Goal: Task Accomplishment & Management: Complete application form

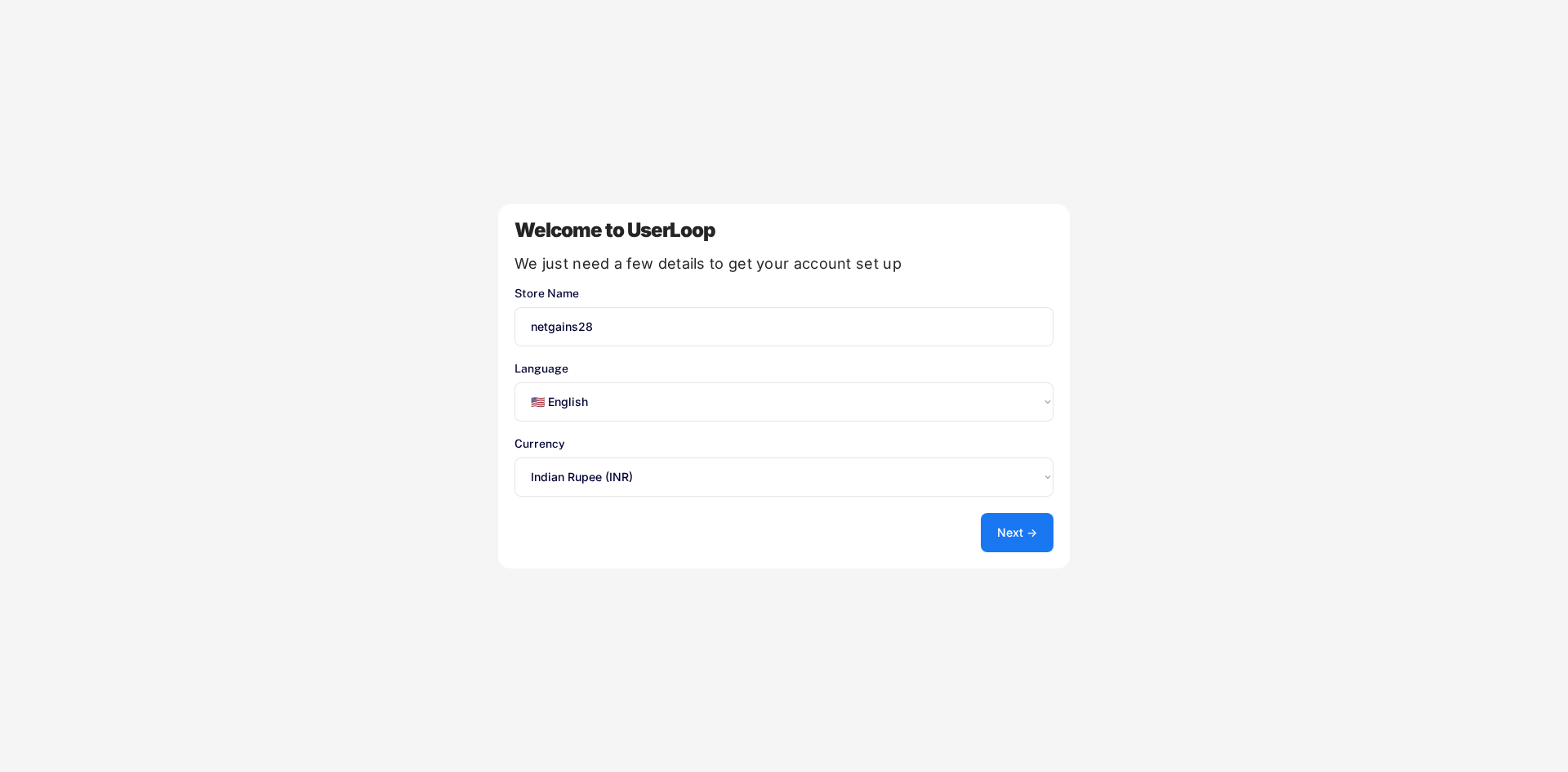
select select ""en""
select select ""1348695171700984260__LOOKUP__1635527639178x909543473712644000""
click at [1032, 530] on button "Next →" at bounding box center [1017, 532] width 72 height 40
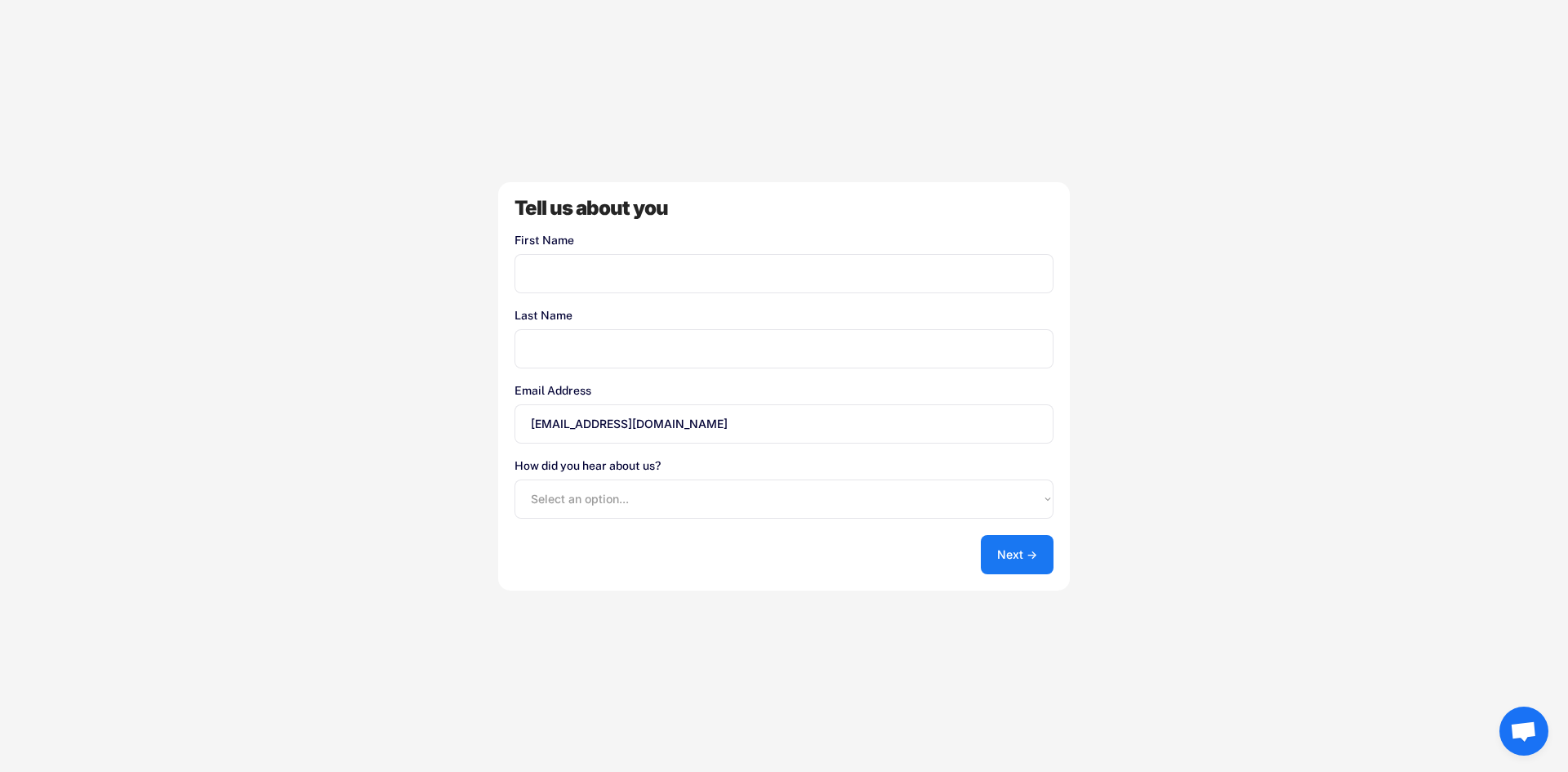
click at [697, 270] on input "input" at bounding box center [784, 274] width 539 height 40
type input "Testing"
drag, startPoint x: 591, startPoint y: 338, endPoint x: 585, endPoint y: 353, distance: 16.2
click at [588, 338] on input "input" at bounding box center [784, 349] width 539 height 40
paste input "Testing"
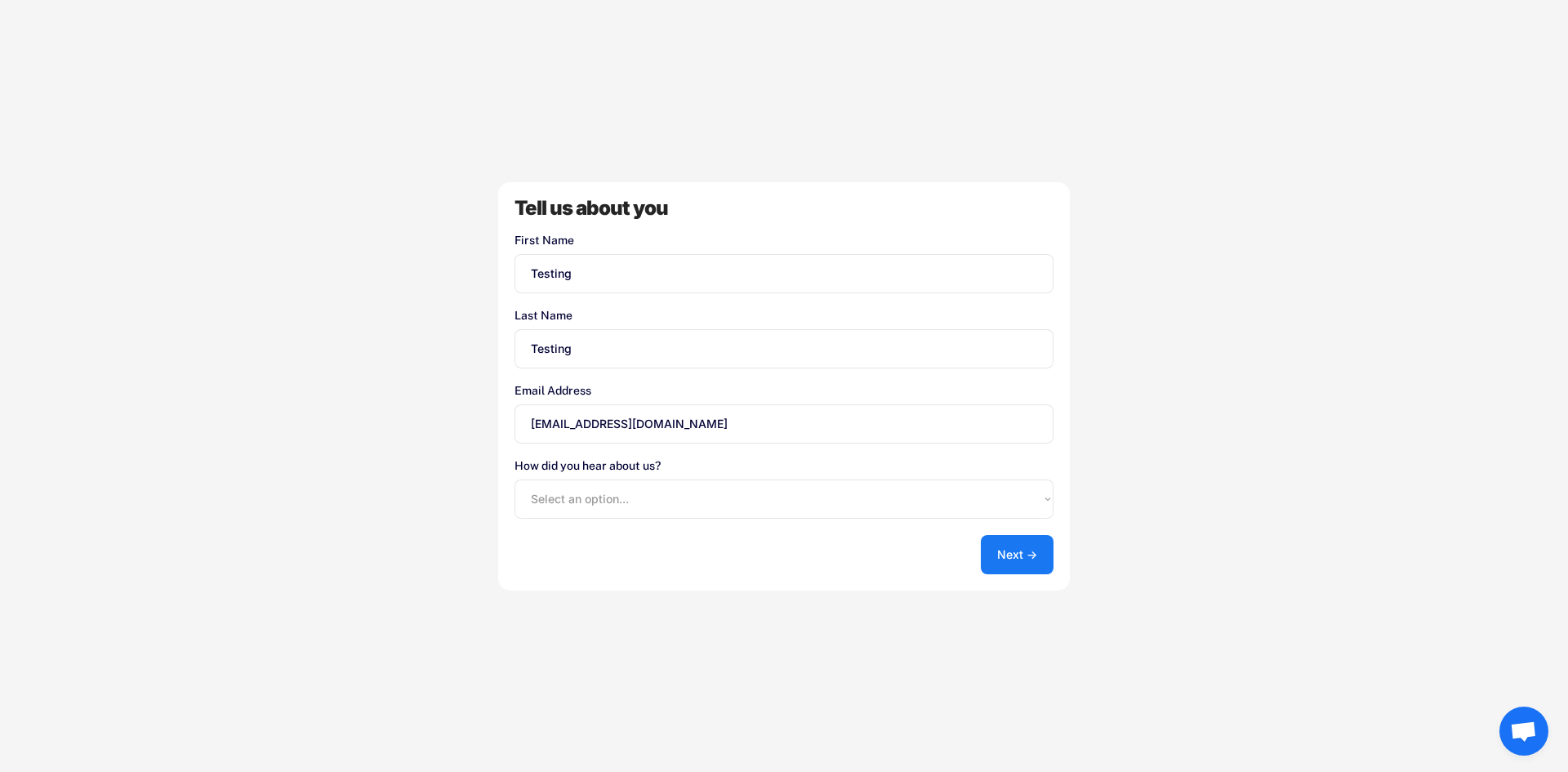
type input "Testing"
click at [623, 500] on select "Select an option... Shopify App Store Google UserLoop Blog Referred by a friend…" at bounding box center [784, 499] width 539 height 40
click at [515, 479] on select "Select an option... Shopify App Store Google UserLoop Blog Referred by a friend…" at bounding box center [784, 499] width 539 height 40
drag, startPoint x: 711, startPoint y: 473, endPoint x: 715, endPoint y: 497, distance: 24.3
click at [713, 474] on div "How did you hear about us? Select an option... Shopify App Store Google UserLoo…" at bounding box center [784, 489] width 539 height 58
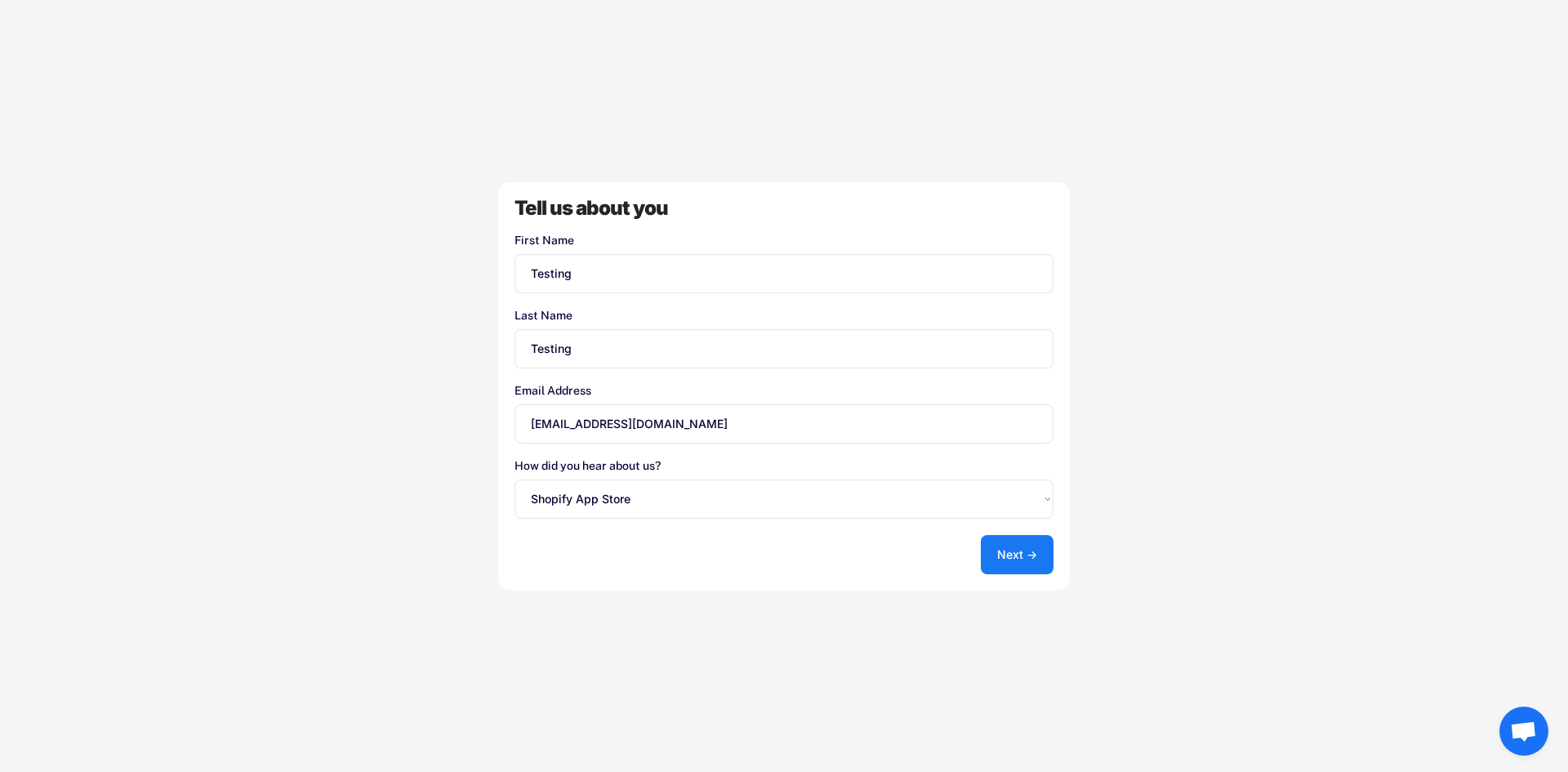
drag, startPoint x: 715, startPoint y: 497, endPoint x: 707, endPoint y: 518, distance: 22.5
click at [713, 501] on select "Select an option... Shopify App Store Google UserLoop Blog Referred by a friend…" at bounding box center [784, 499] width 539 height 40
select select ""userloop_blog""
click at [515, 479] on select "Select an option... Shopify App Store Google UserLoop Blog Referred by a friend…" at bounding box center [784, 499] width 539 height 40
click at [988, 553] on button "Next →" at bounding box center [1017, 554] width 72 height 40
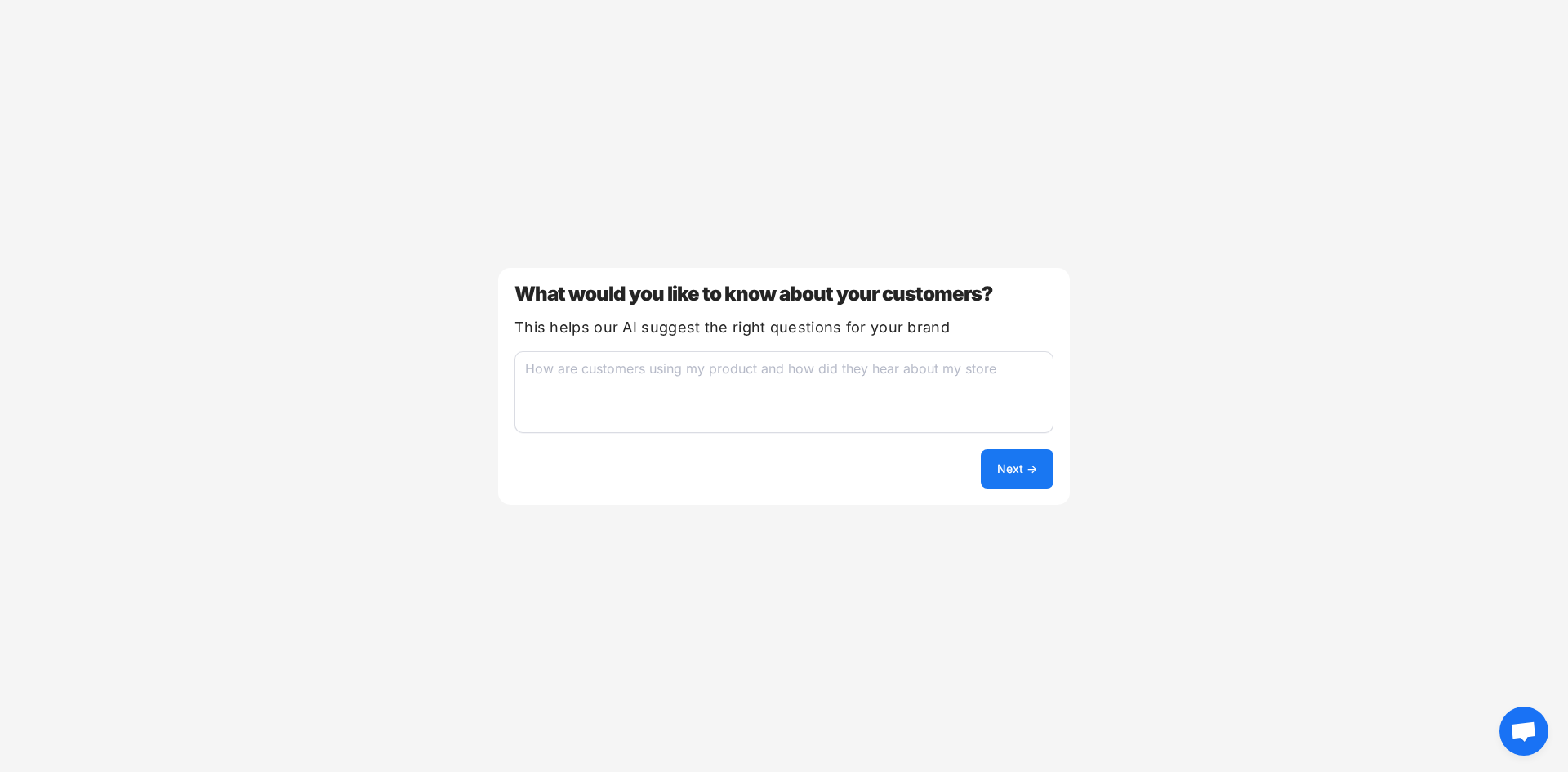
click at [770, 378] on textarea at bounding box center [784, 392] width 539 height 82
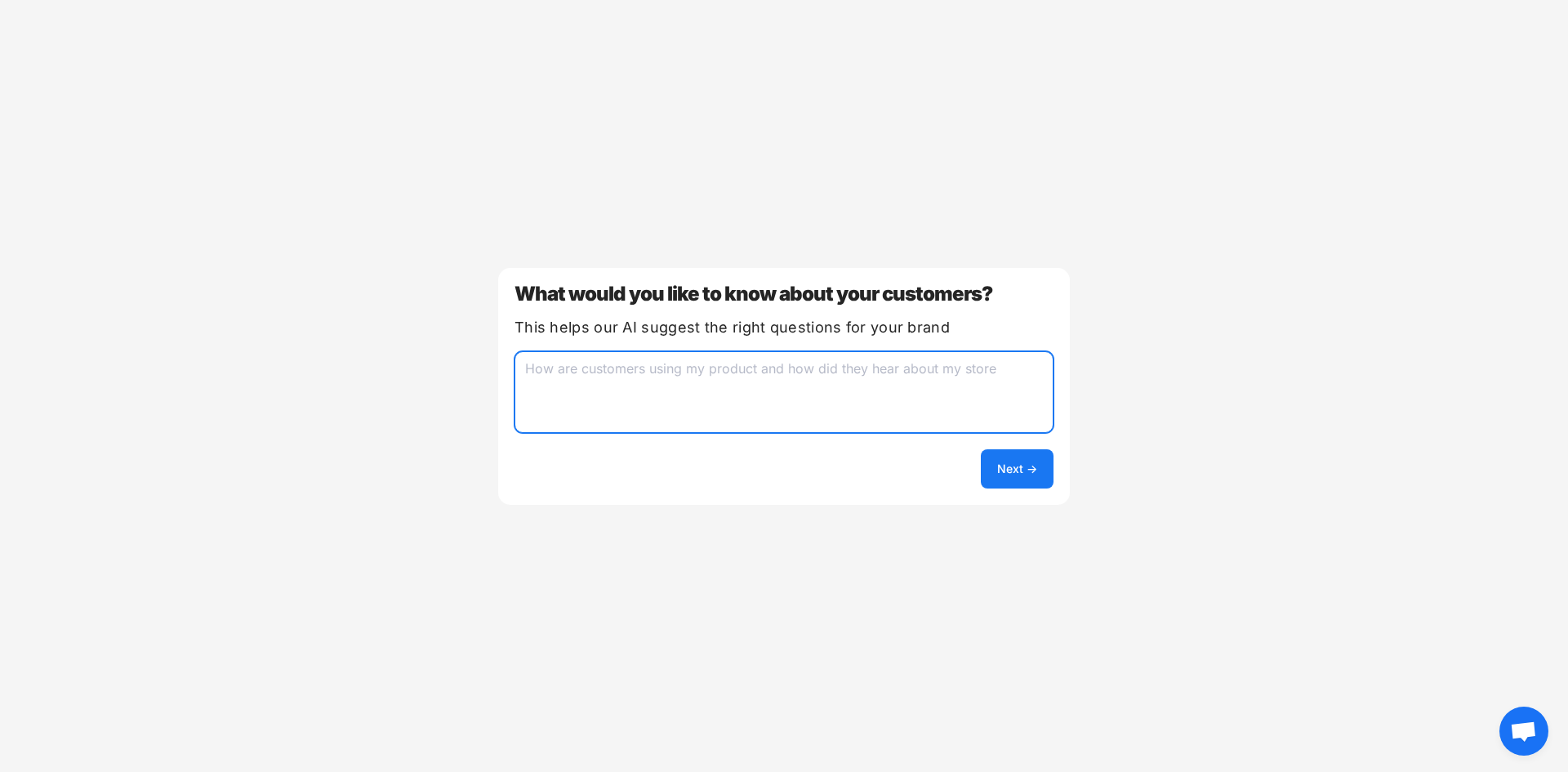
paste textarea "Testing"
type textarea "Testing"
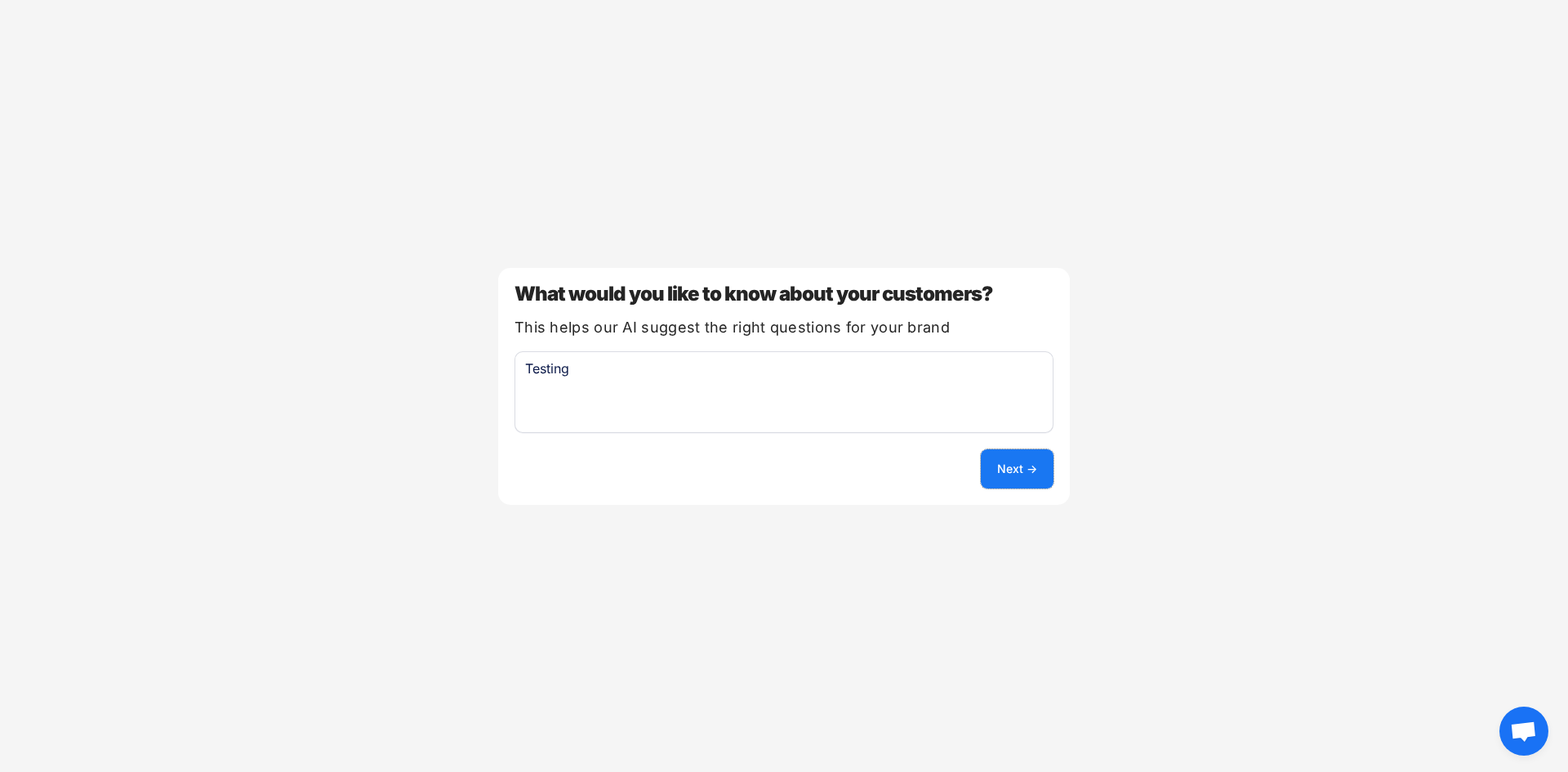
click at [1029, 466] on button "Next →" at bounding box center [1017, 469] width 72 height 40
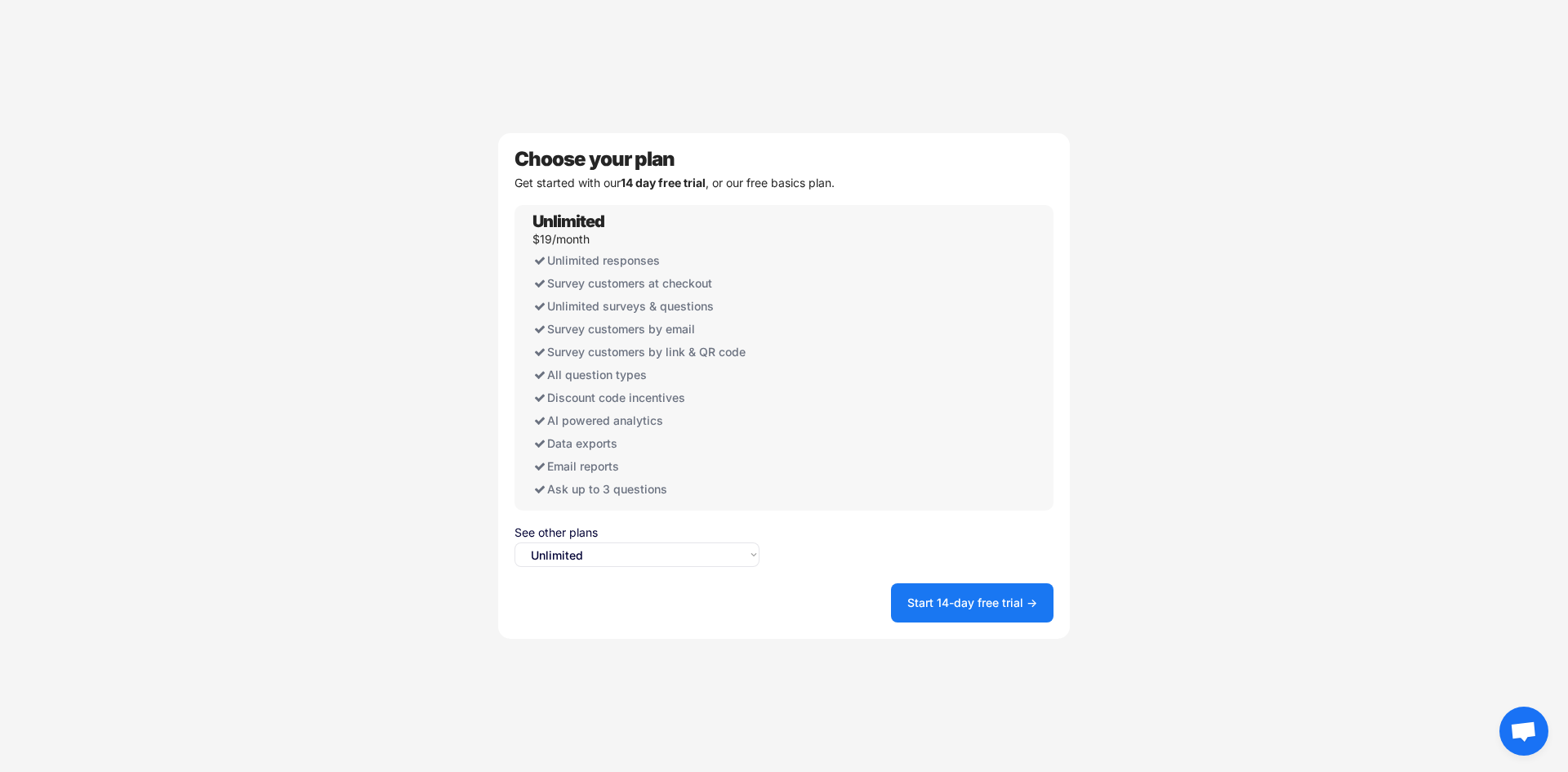
click at [711, 552] on select "Select an option... Unlimited Free" at bounding box center [637, 554] width 245 height 25
select select ""free0""
click at [515, 542] on select "Select an option... Unlimited Free" at bounding box center [637, 554] width 245 height 25
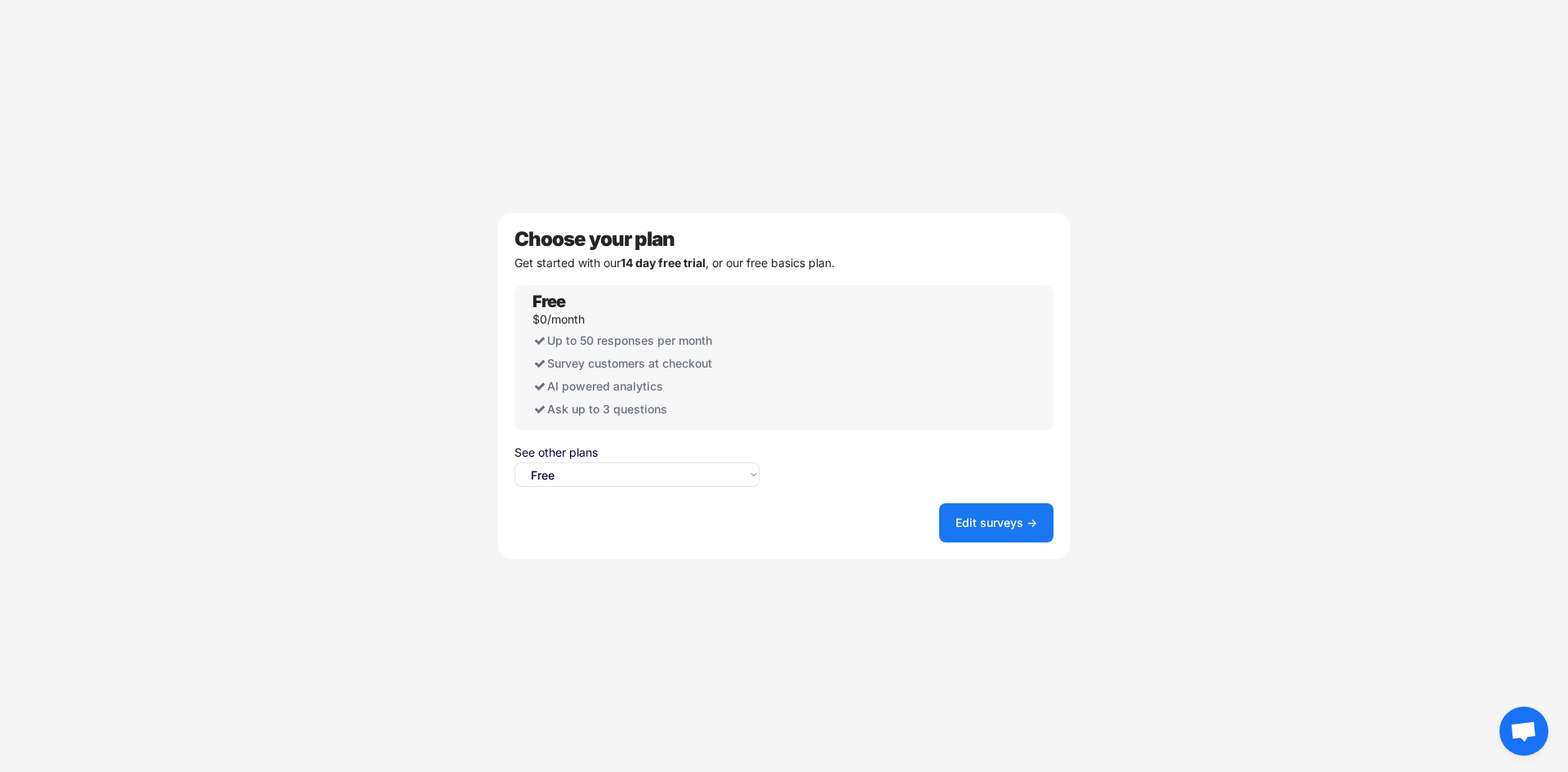
click at [1006, 529] on button "Edit surveys →" at bounding box center [997, 523] width 115 height 40
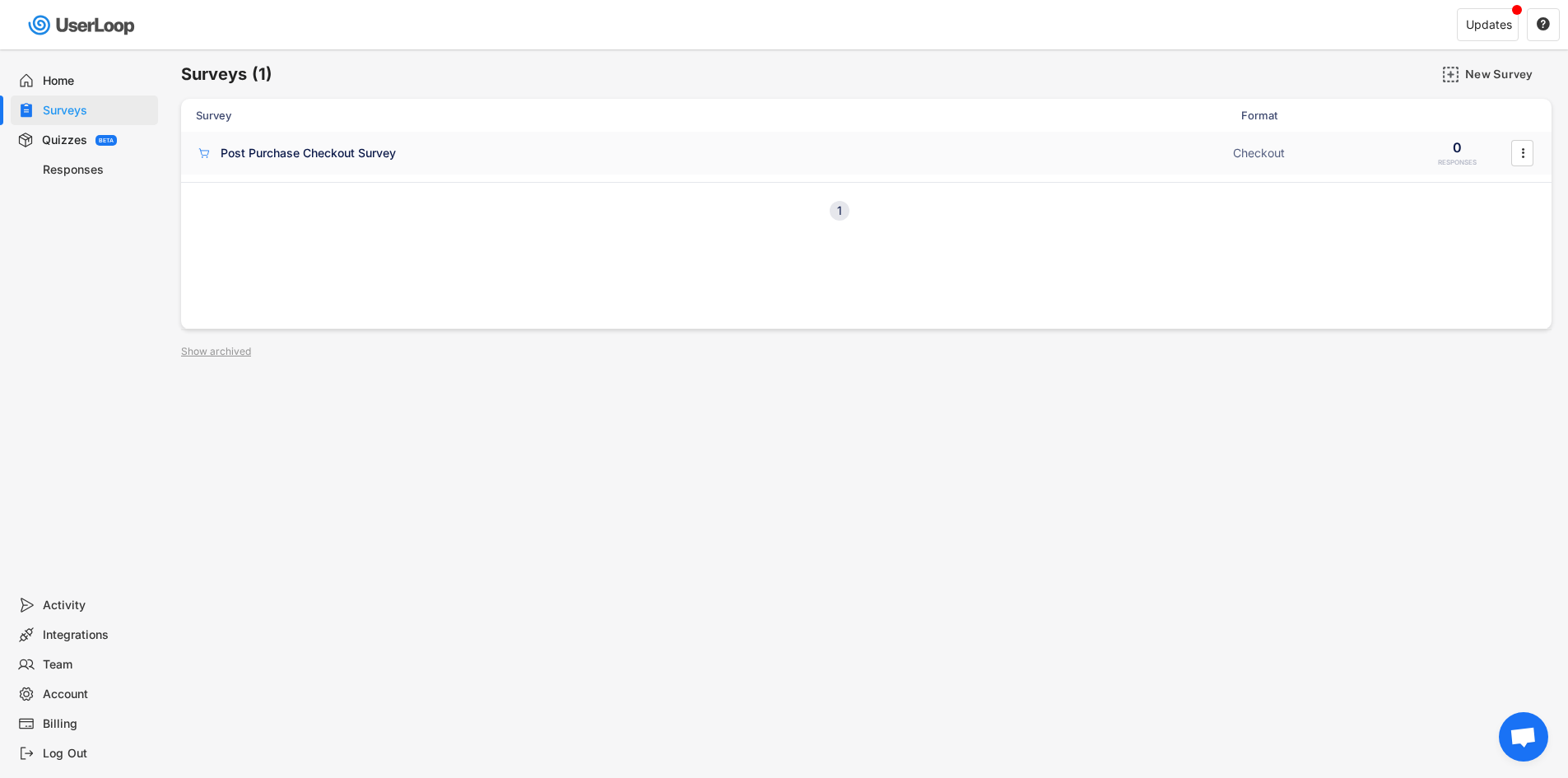
click at [824, 167] on div "Post Purchase Checkout Survey Checkout 0 RESPONSES " at bounding box center [867, 153] width 1371 height 43
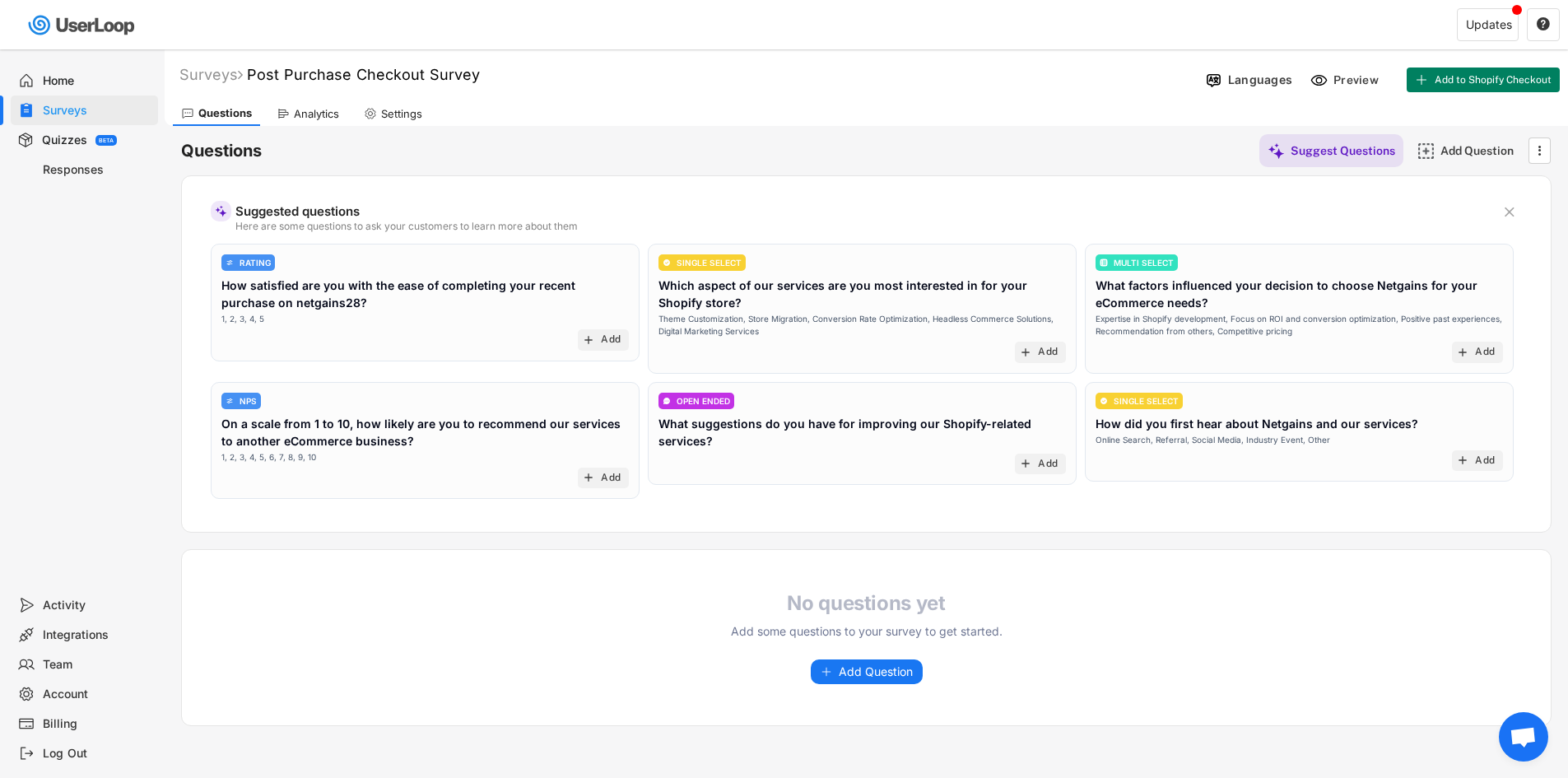
click at [863, 685] on div "No questions yet Add some questions to your survey to get started. Add Question" at bounding box center [866, 637] width 1369 height 176
click at [868, 679] on button "Add Question" at bounding box center [867, 671] width 112 height 25
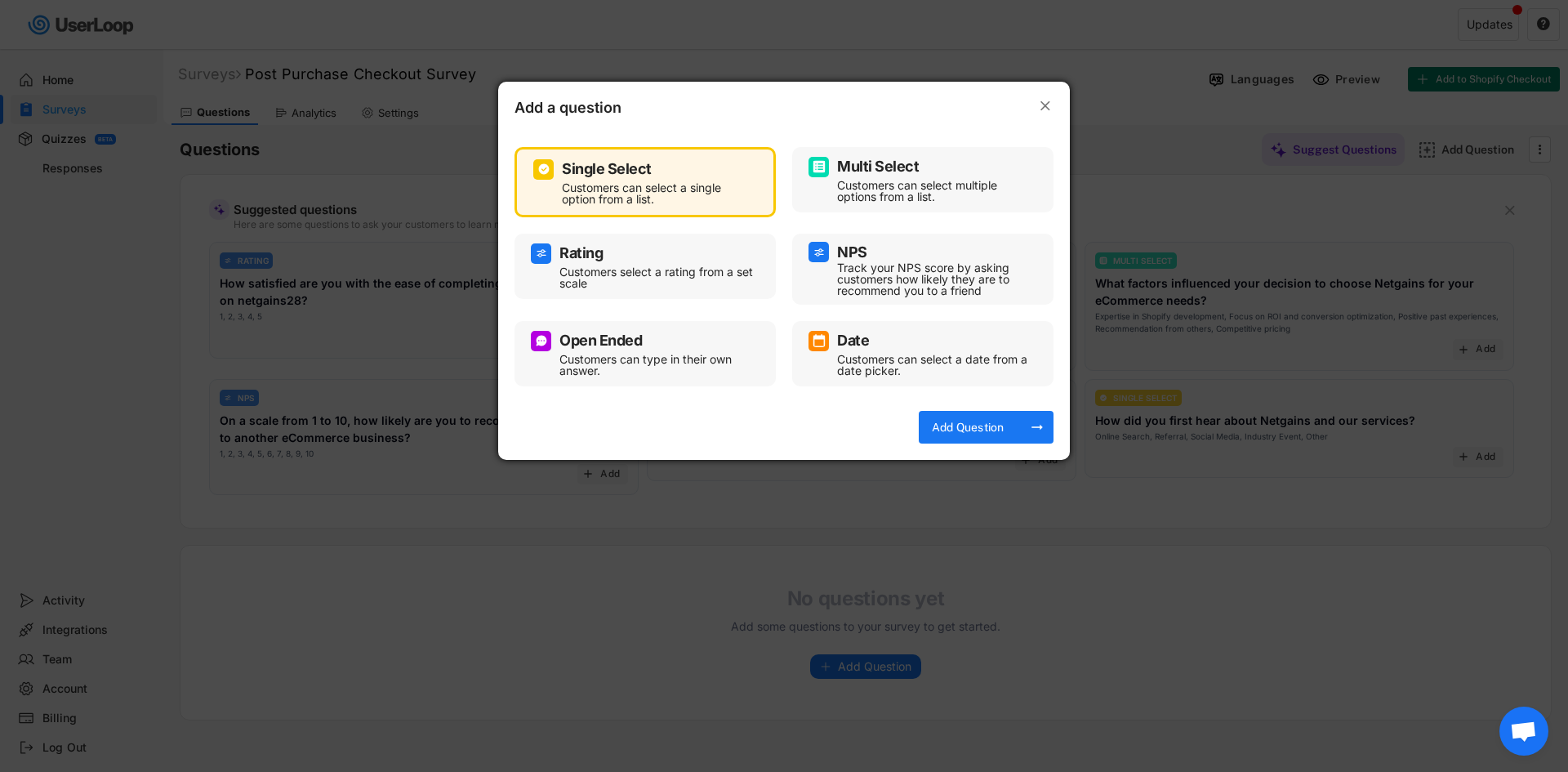
click at [713, 198] on div "Customers can select a single option from a list." at bounding box center [657, 193] width 191 height 23
click at [987, 426] on div "Add Question" at bounding box center [968, 427] width 82 height 15
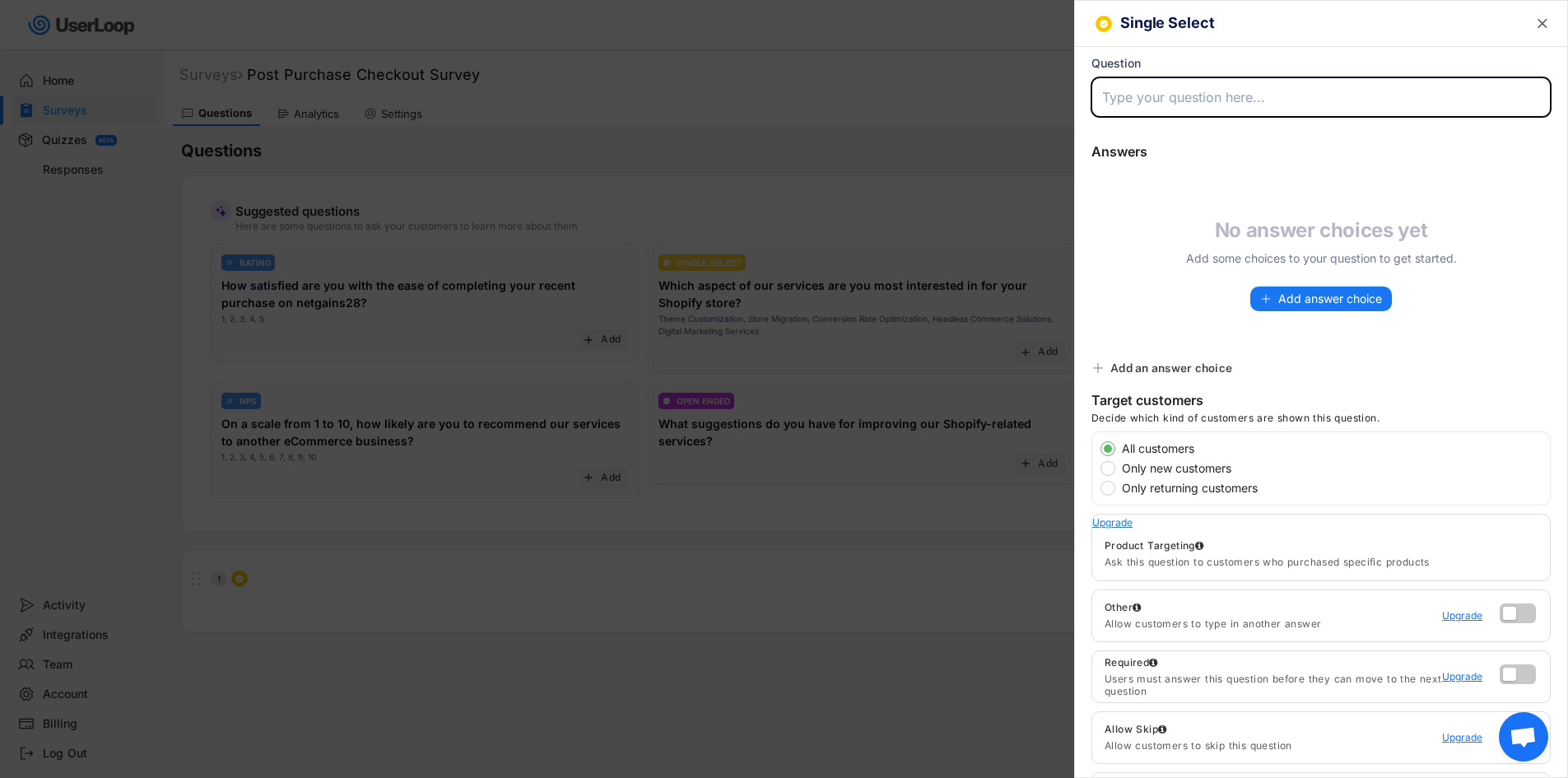
click at [1210, 106] on input "input" at bounding box center [1321, 98] width 459 height 40
click at [1218, 98] on input "input" at bounding box center [1321, 98] width 459 height 40
click at [1260, 89] on input "input" at bounding box center [1321, 98] width 459 height 40
type input "What is Your Name"
click at [1344, 314] on div "Answers Suggest Answers No answer choices yet Add some choices to your question…" at bounding box center [1321, 242] width 492 height 218
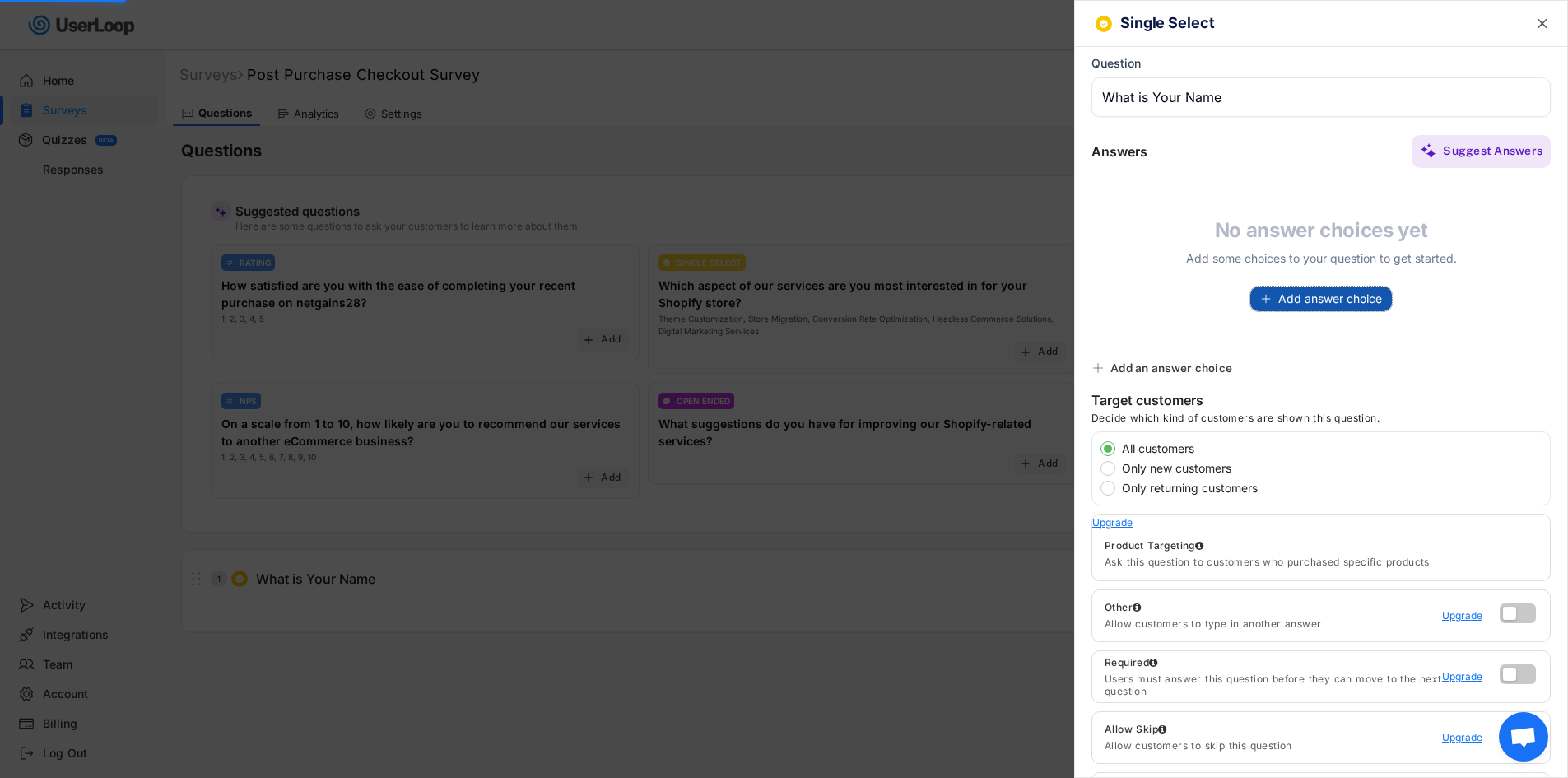
click at [1341, 302] on span "Add answer choice" at bounding box center [1330, 299] width 104 height 12
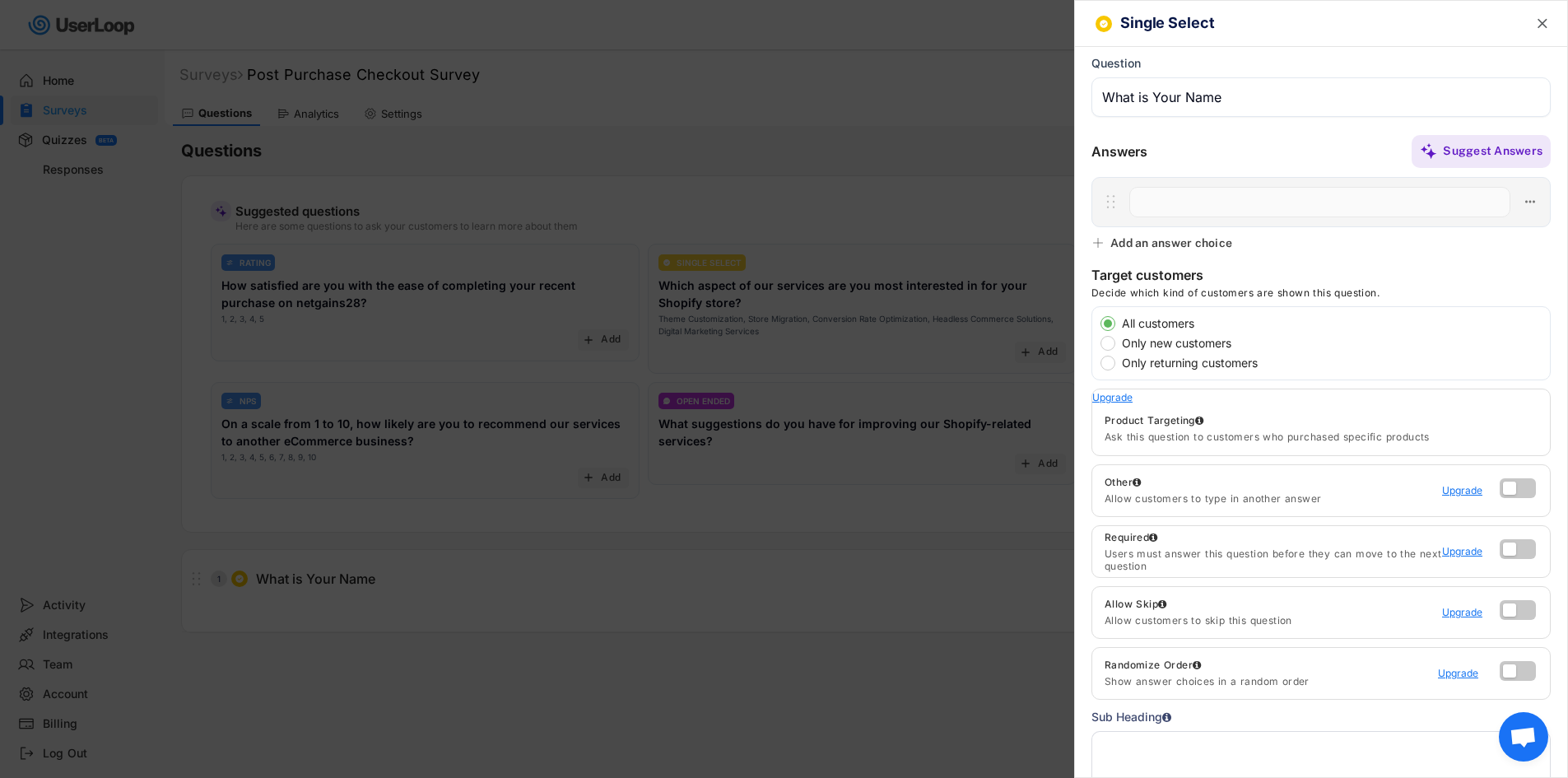
click at [1240, 204] on input "input" at bounding box center [1320, 201] width 381 height 31
type input "Abc"
click at [1275, 151] on div "Suggest Answers" at bounding box center [1349, 151] width 403 height 33
click at [1522, 203] on icon at bounding box center [1529, 201] width 15 height 15
click at [1537, 257] on div "Single Select  Question Answers Suggest Answers No answer choices yet Add some…" at bounding box center [1321, 389] width 494 height 778
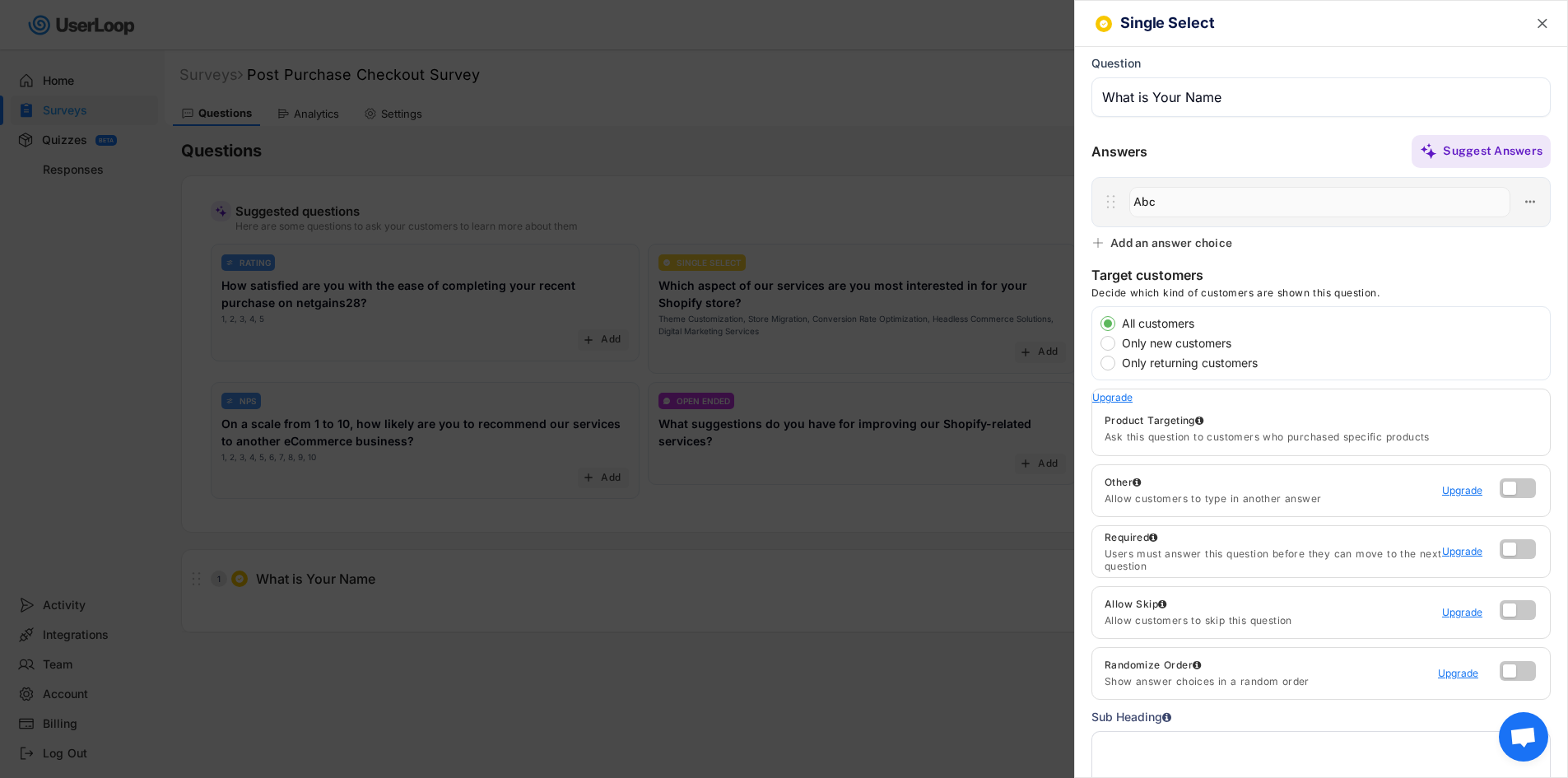
click at [1225, 245] on div "Add an answer choice" at bounding box center [1171, 242] width 122 height 15
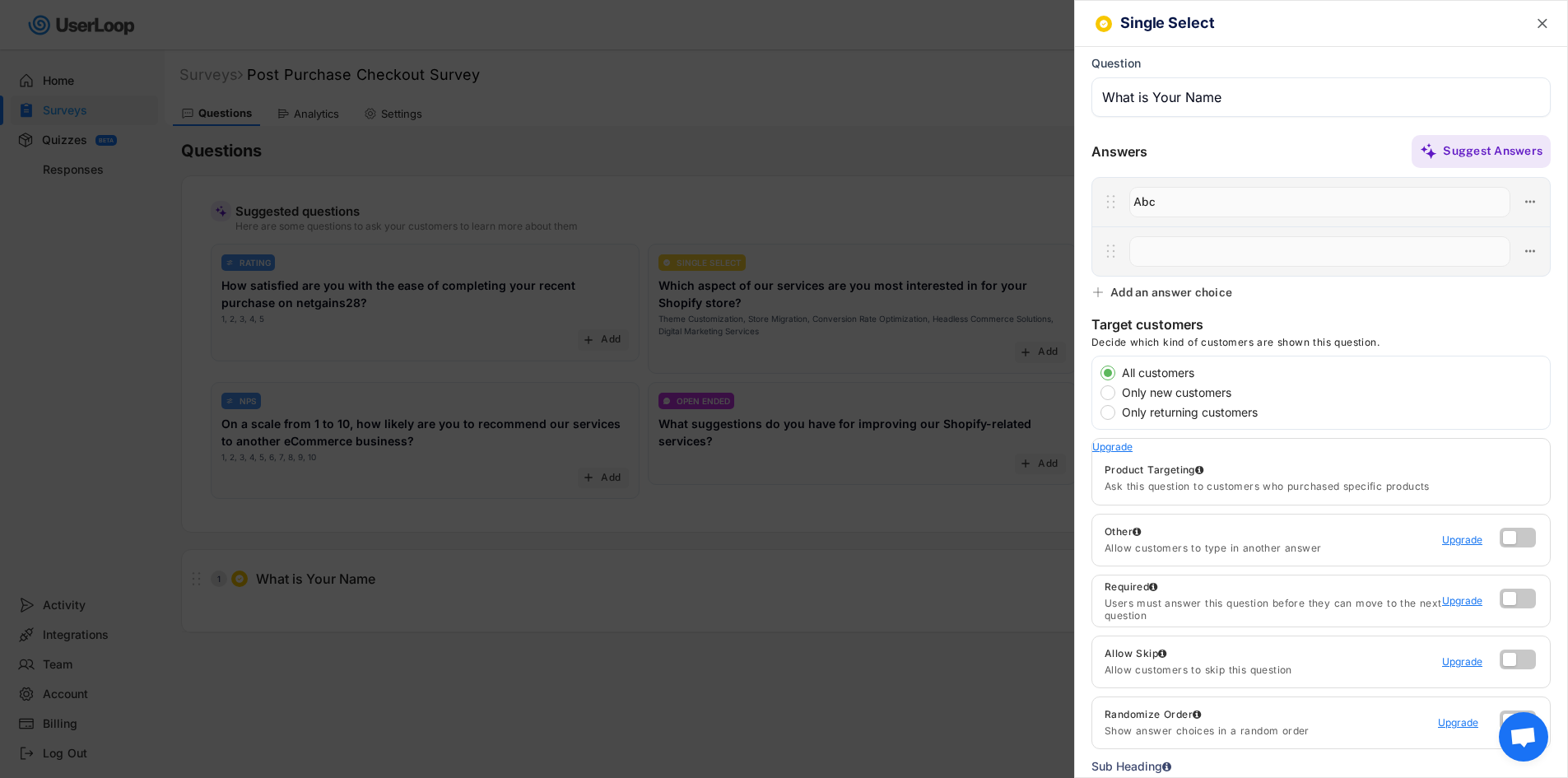
click at [1240, 237] on input "input" at bounding box center [1320, 251] width 381 height 31
click at [1237, 259] on input "input" at bounding box center [1320, 251] width 381 height 31
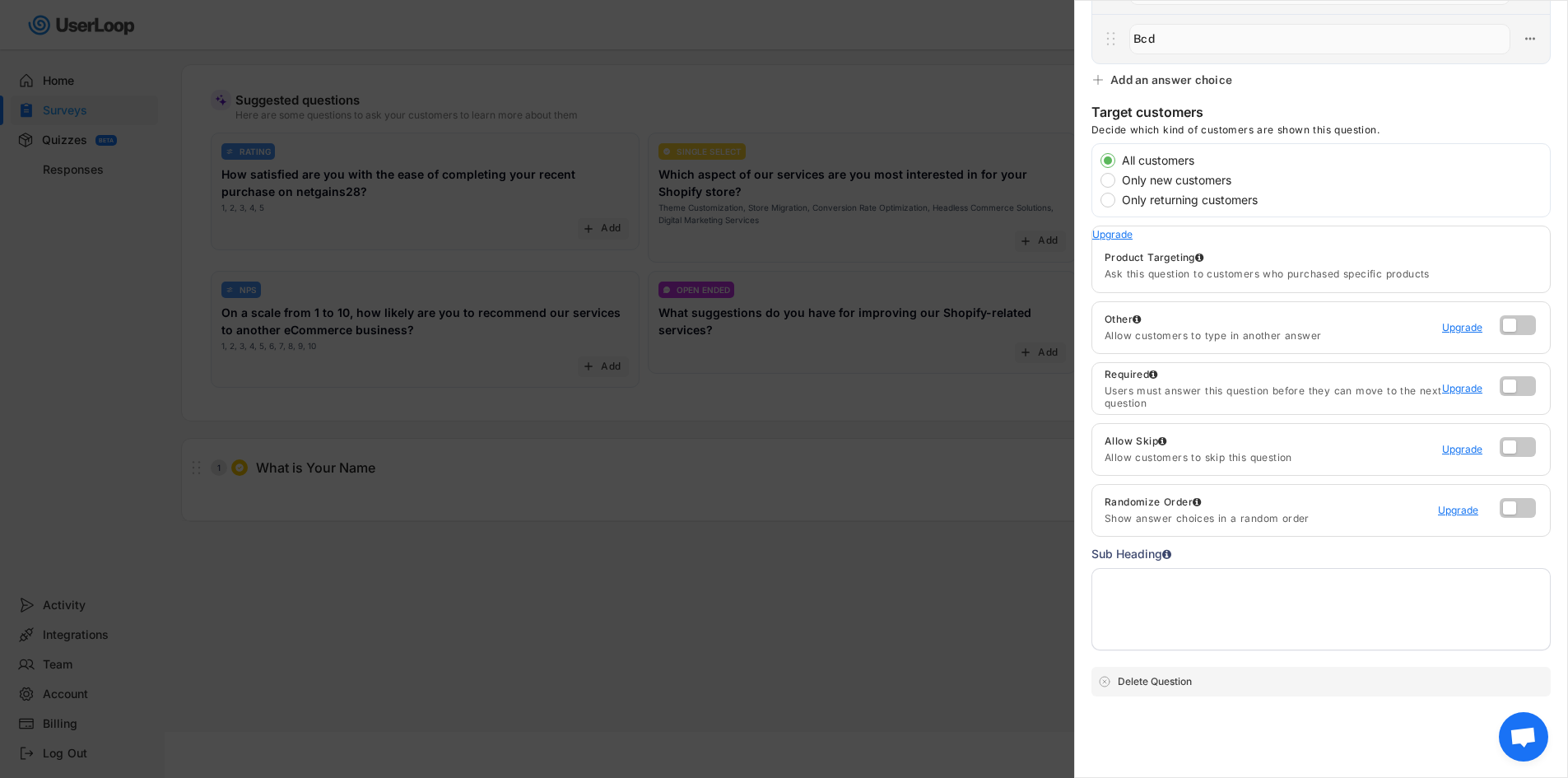
scroll to position [115, 0]
type input "Bcd"
click at [956, 651] on div at bounding box center [784, 389] width 1568 height 778
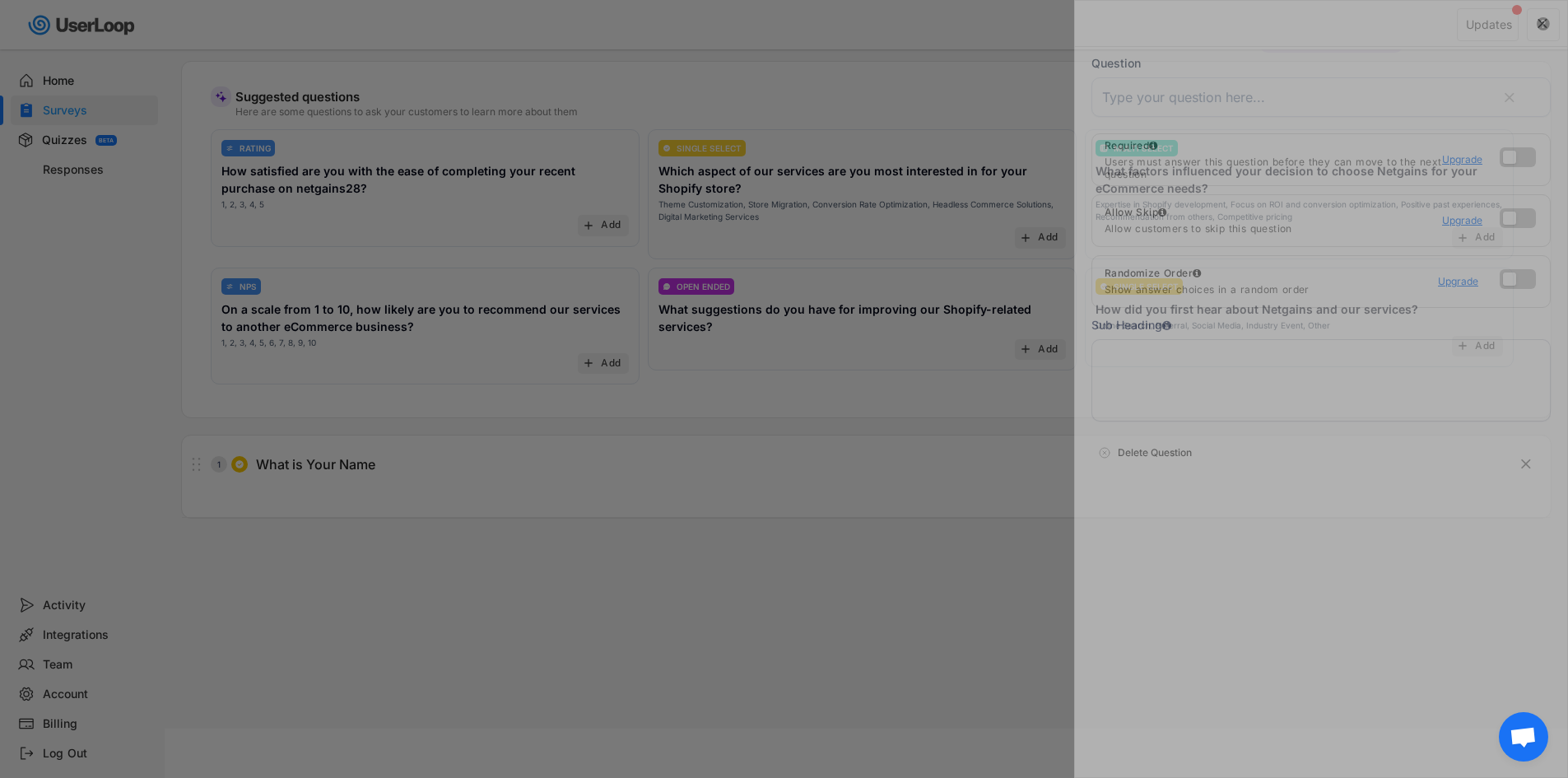
scroll to position [0, 0]
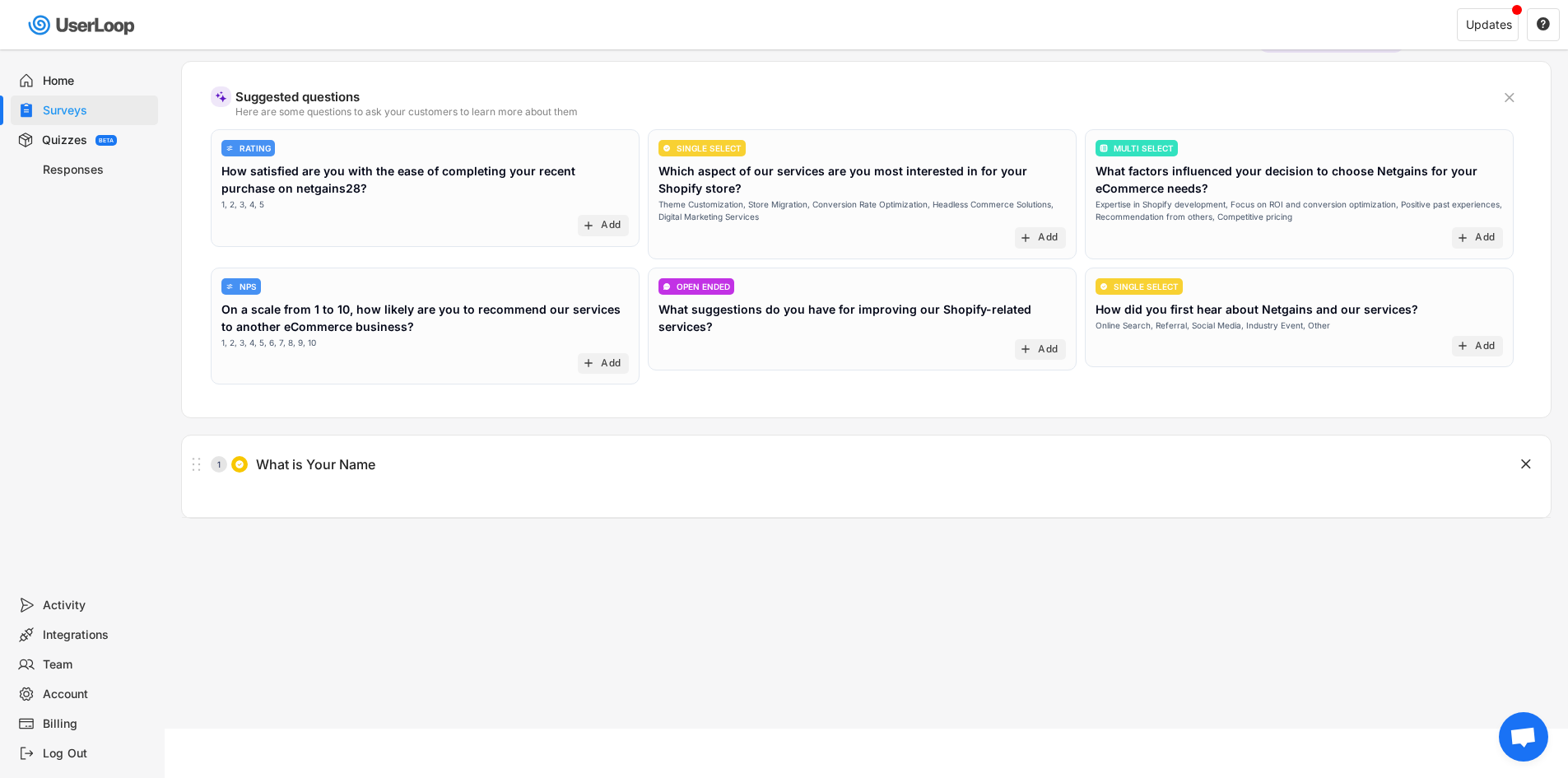
click at [1503, 98] on icon "" at bounding box center [1509, 98] width 17 height 17
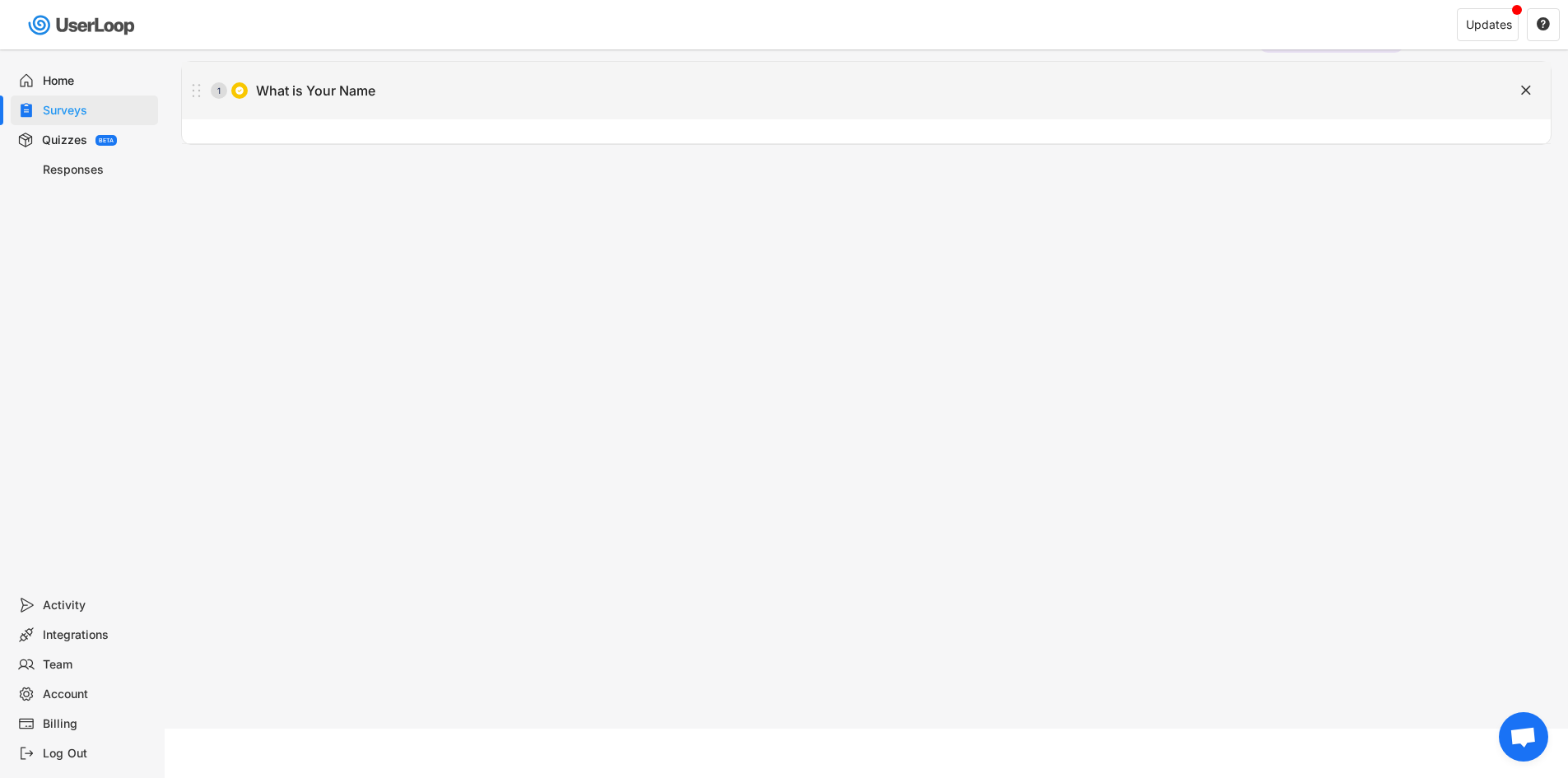
click at [1503, 94] on div "" at bounding box center [1509, 90] width 83 height 25
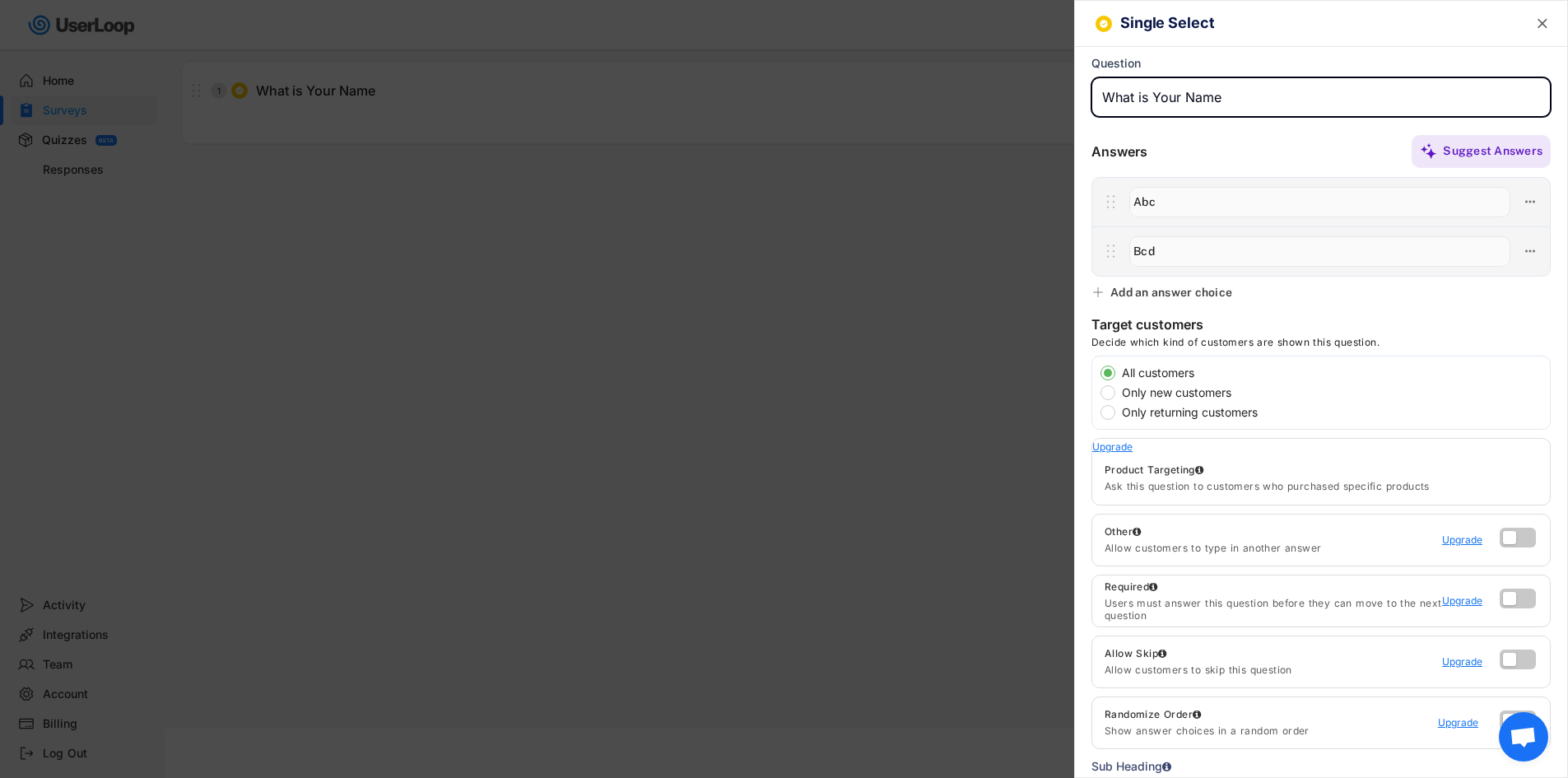
click at [928, 177] on div at bounding box center [784, 389] width 1568 height 778
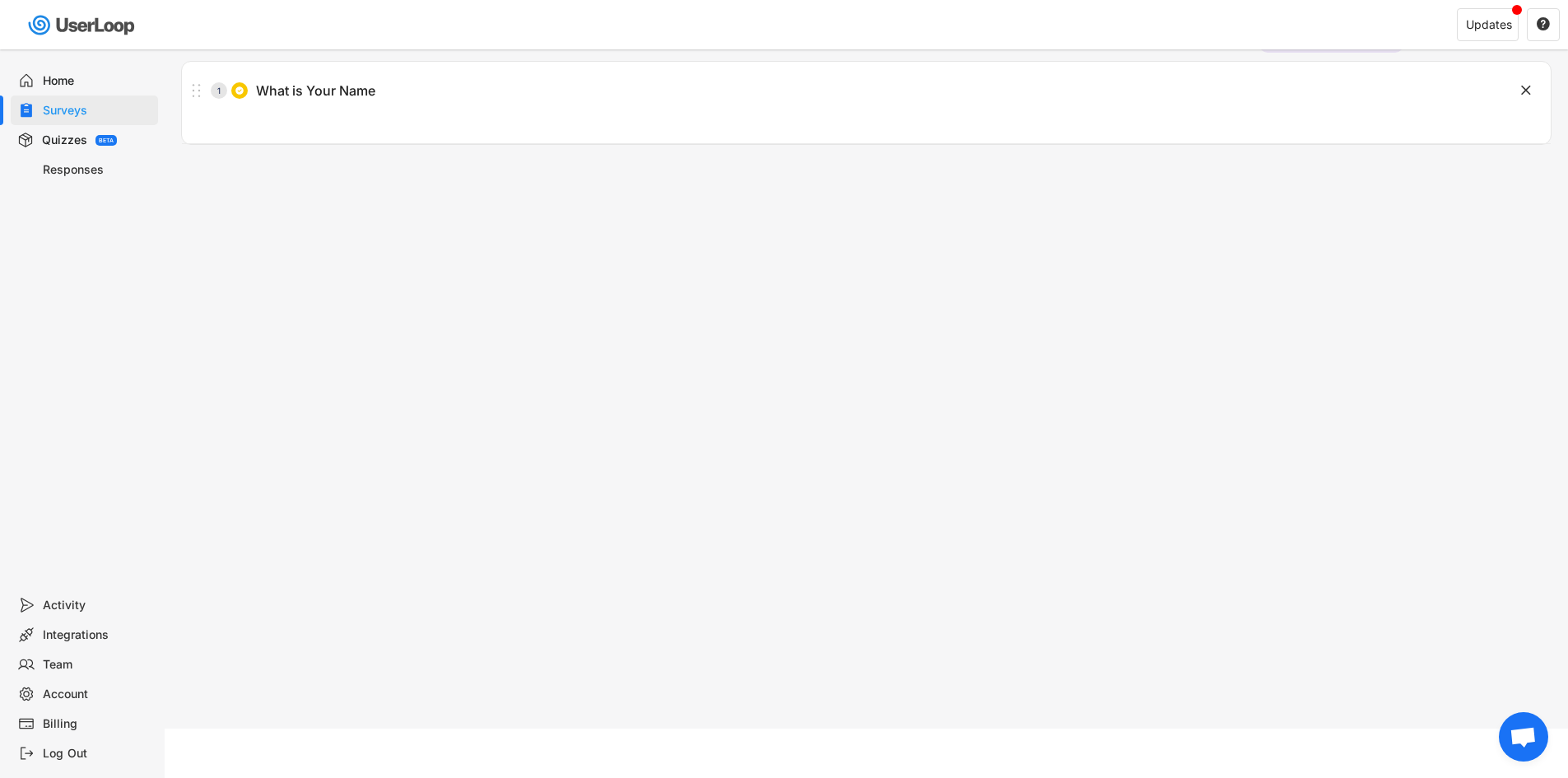
click at [73, 628] on div "Integrations" at bounding box center [97, 635] width 109 height 16
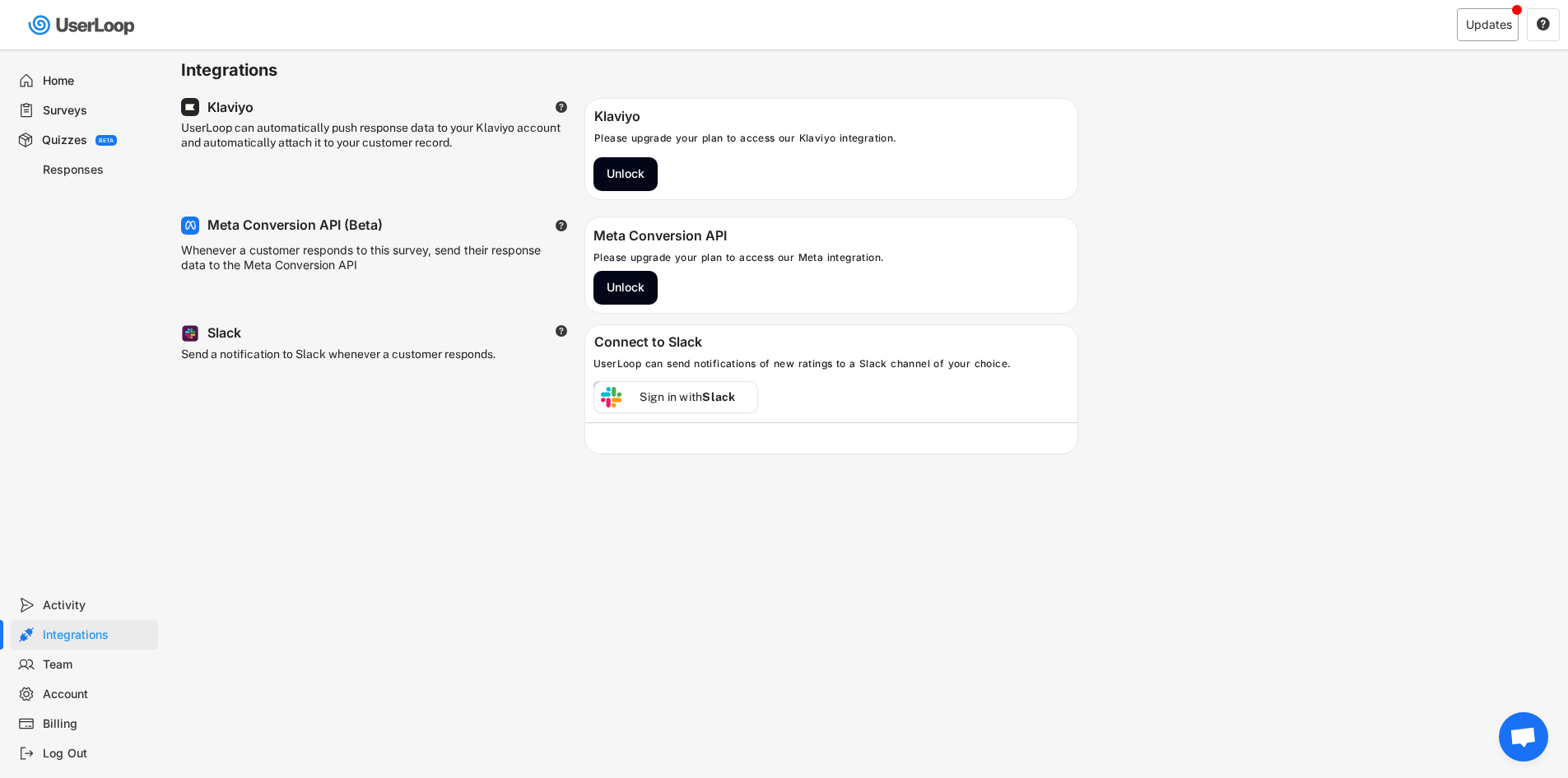
click at [1471, 29] on div "Updates" at bounding box center [1489, 25] width 46 height 12
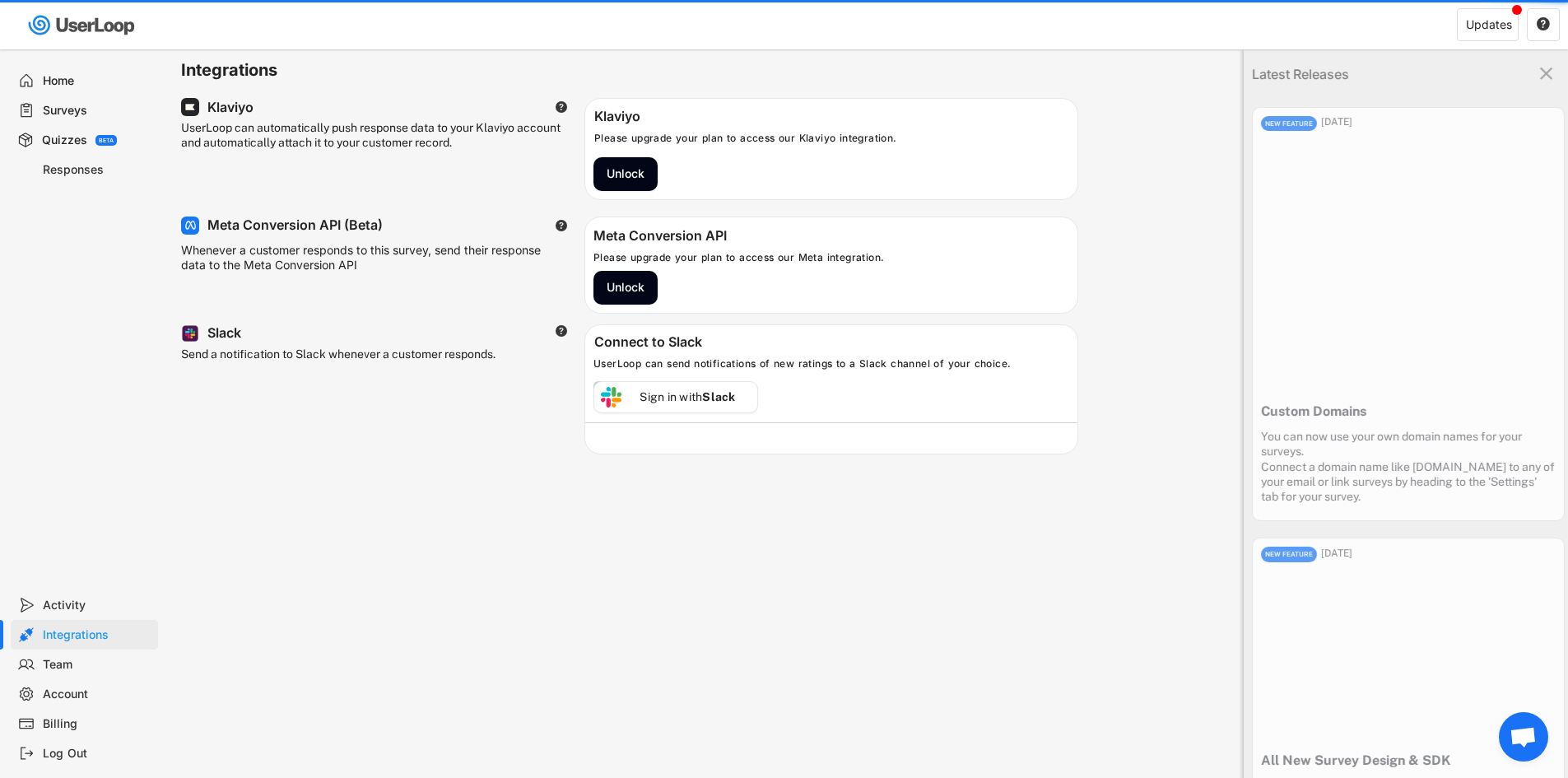
click at [1538, 64] on icon "" at bounding box center [1545, 74] width 21 height 21
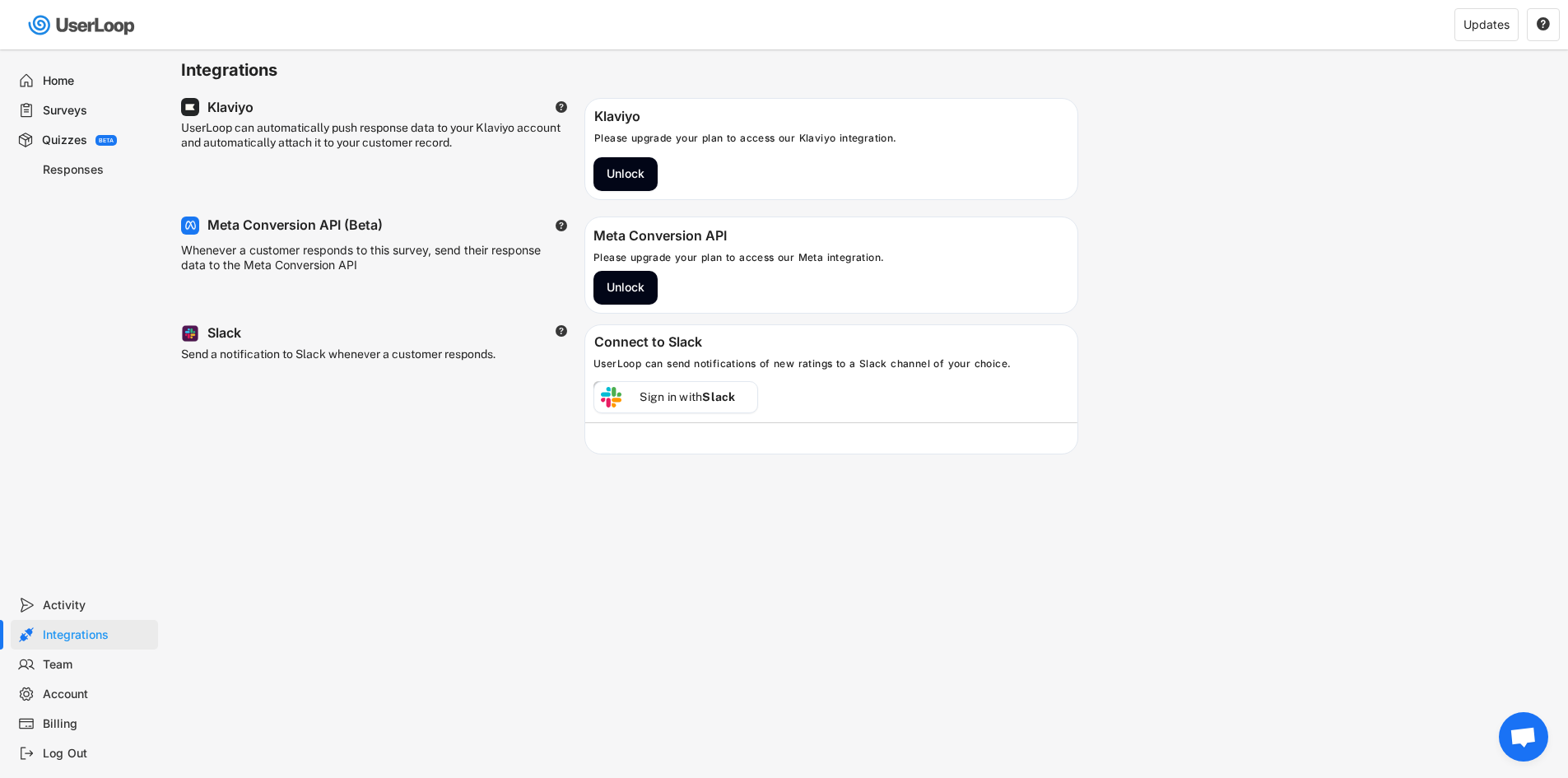
click at [73, 87] on div "Home" at bounding box center [97, 81] width 109 height 16
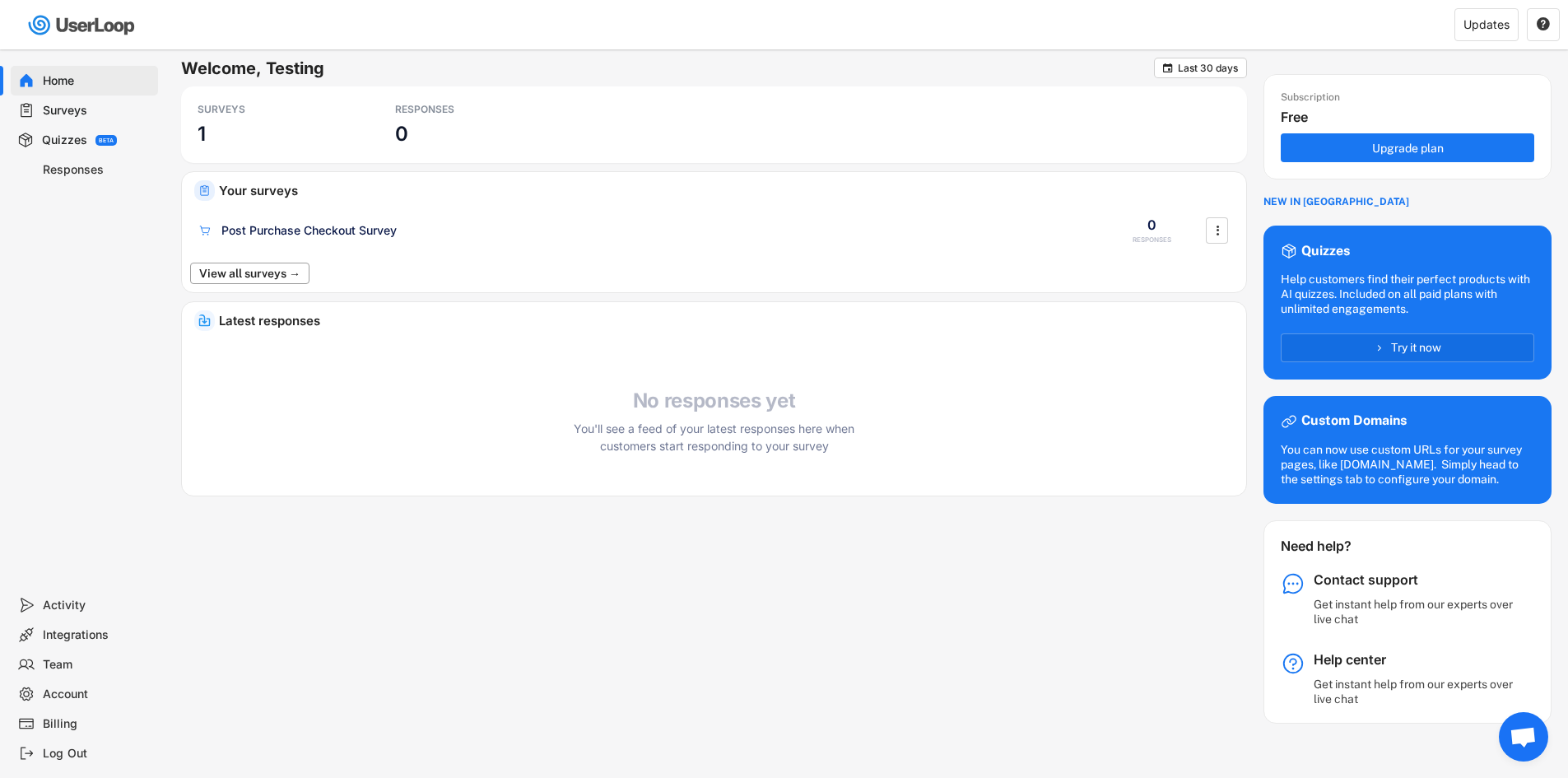
click at [276, 264] on button "View all surveys →" at bounding box center [250, 272] width 120 height 21
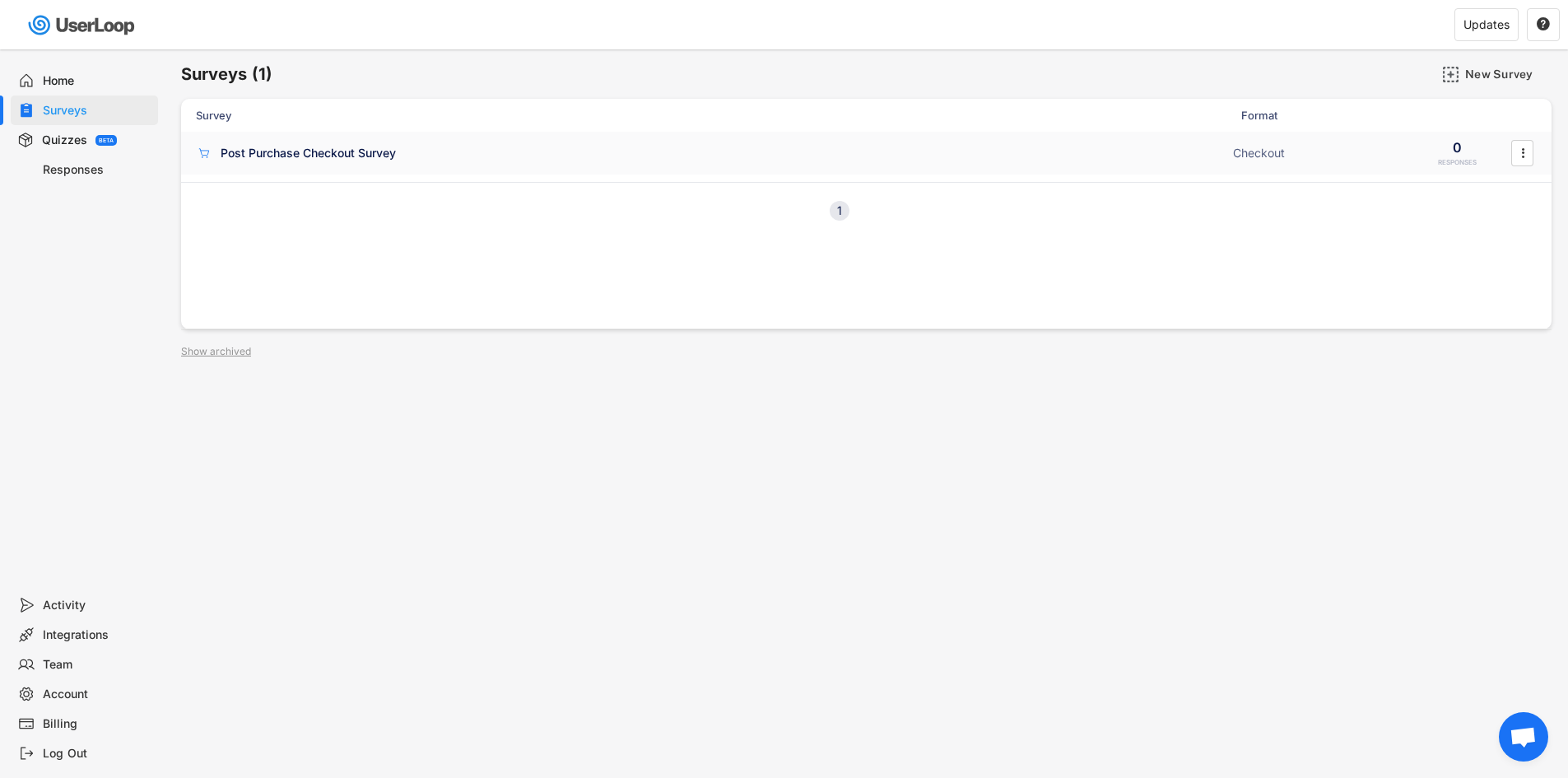
click at [1541, 144] on div "Post Purchase Checkout Survey Checkout 0 RESPONSES " at bounding box center [867, 153] width 1371 height 43
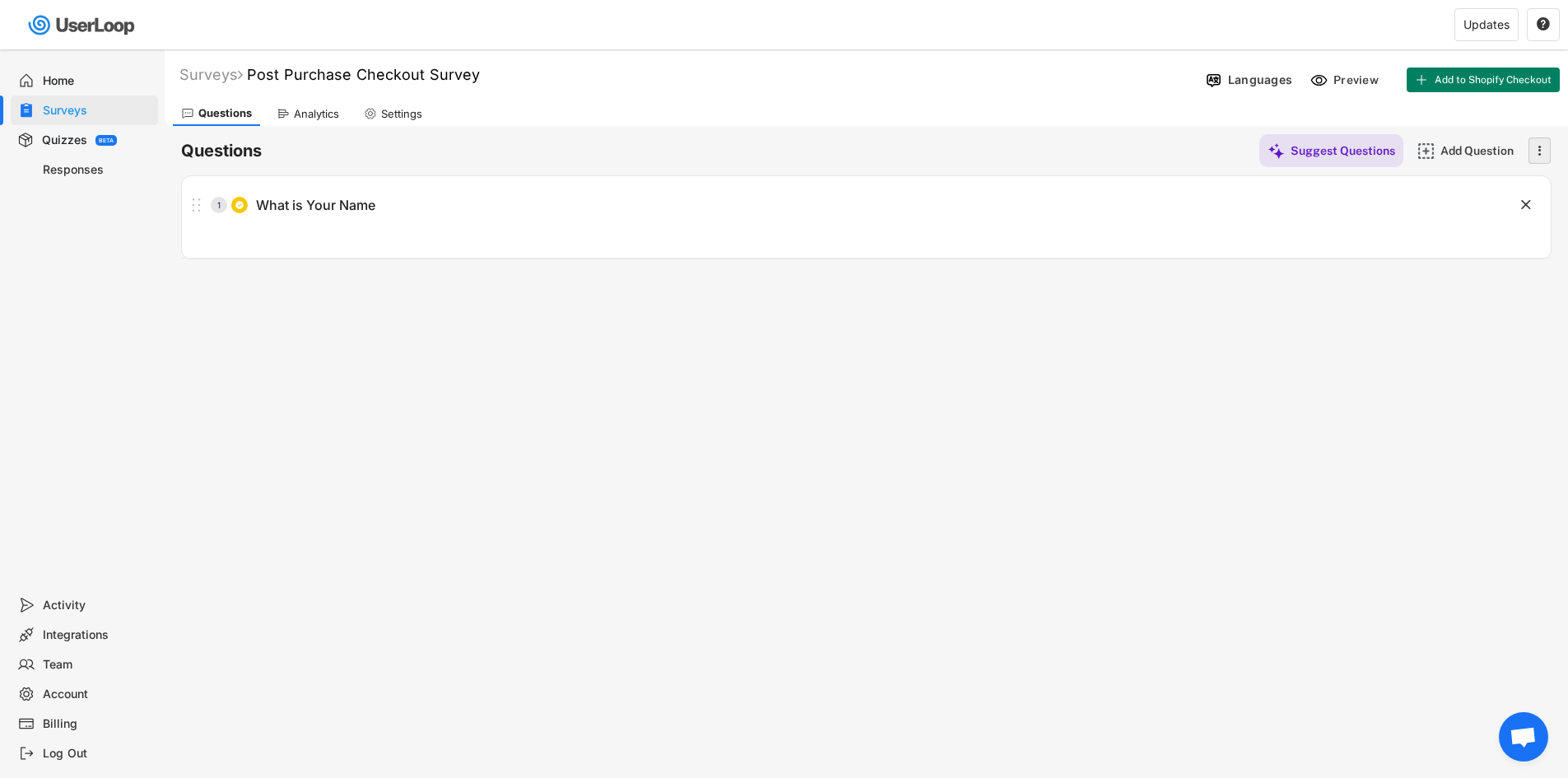
click at [1533, 151] on icon "" at bounding box center [1539, 151] width 17 height 25
click at [1522, 752] on span "Open chat" at bounding box center [1524, 737] width 50 height 50
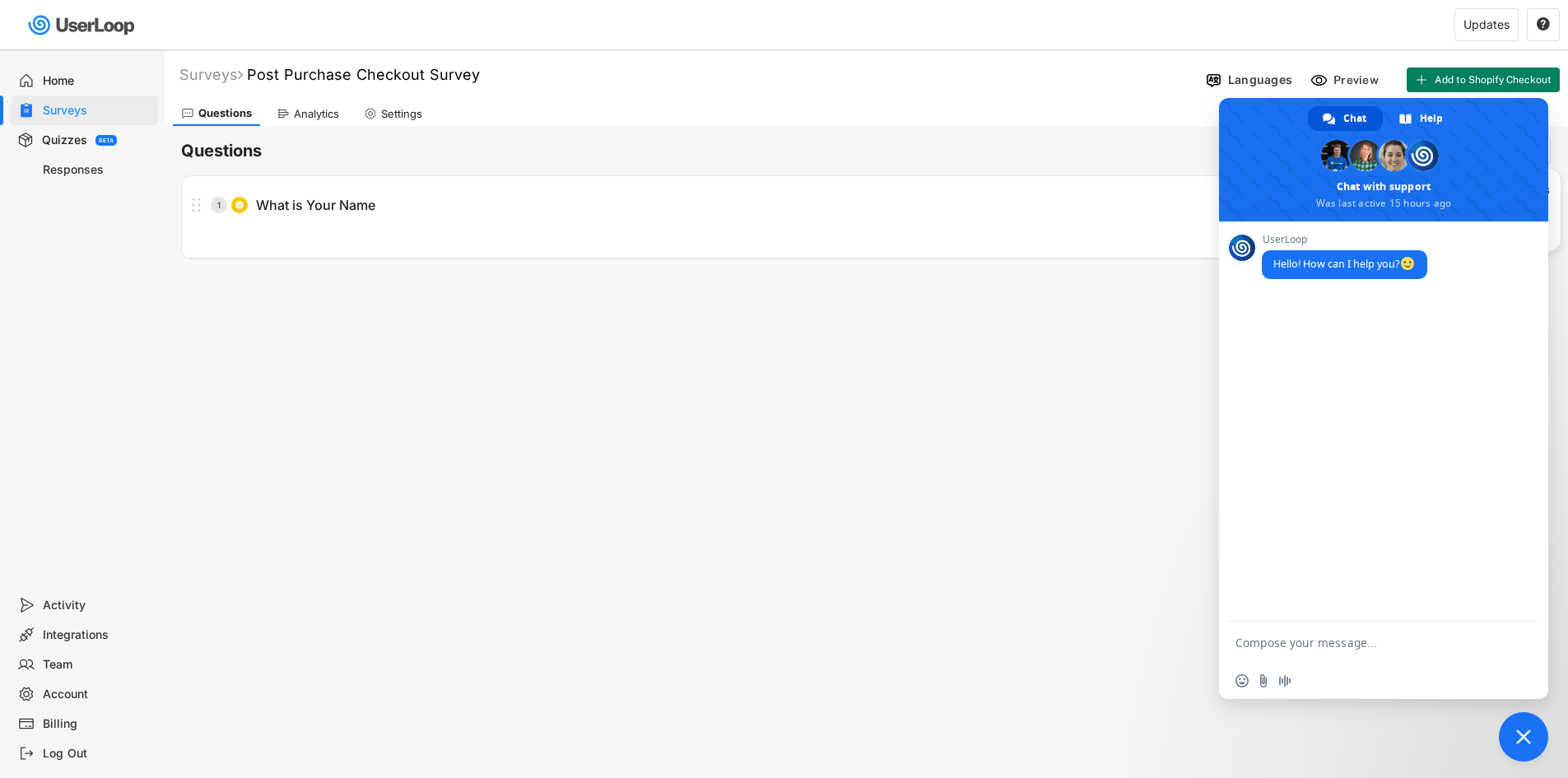
click at [1373, 652] on form at bounding box center [1366, 643] width 260 height 45
click at [1366, 646] on textarea "Compose your message..." at bounding box center [1366, 642] width 260 height 15
type textarea "hi"
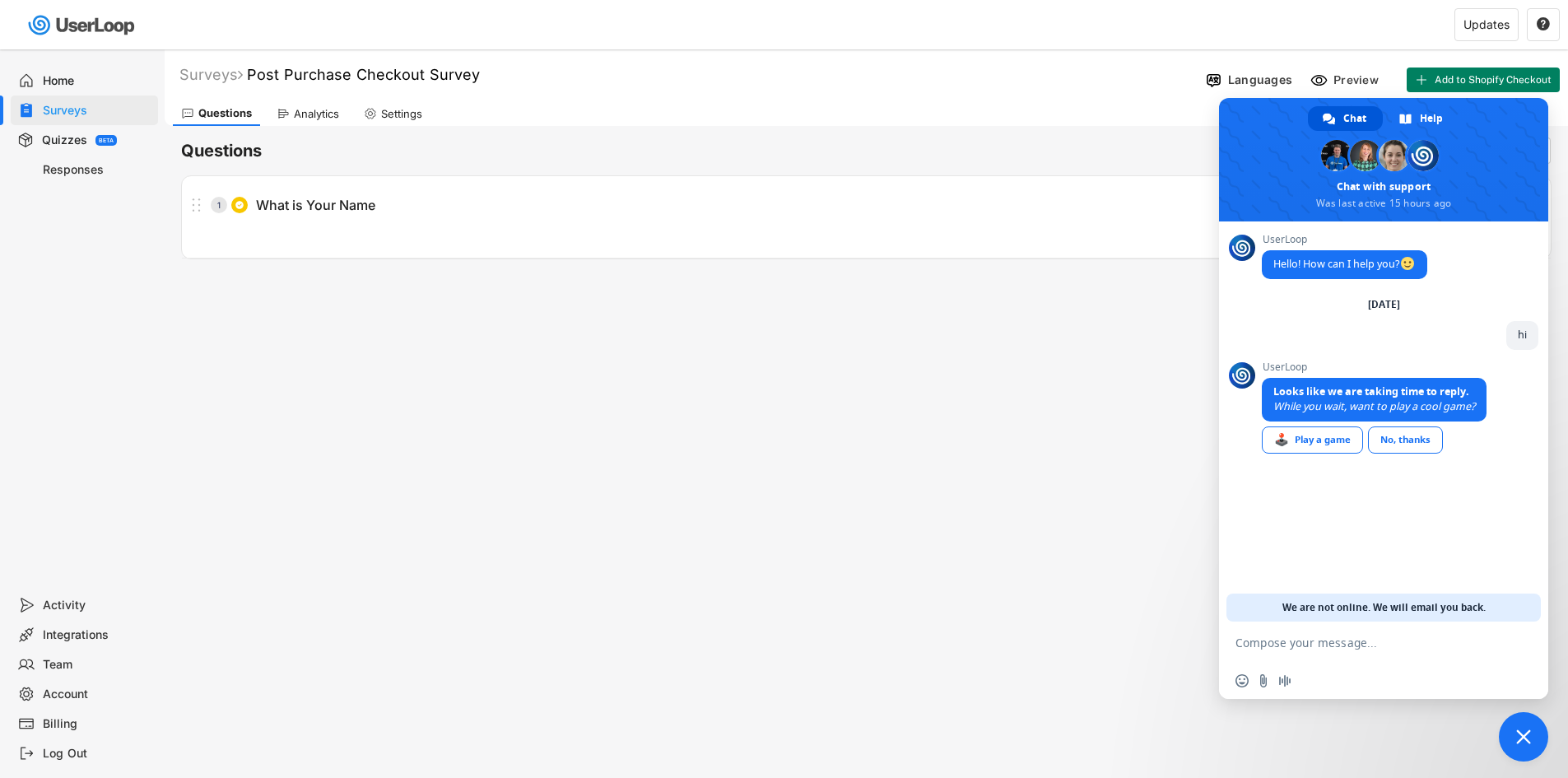
click at [1441, 449] on div "No, thanks" at bounding box center [1404, 439] width 75 height 27
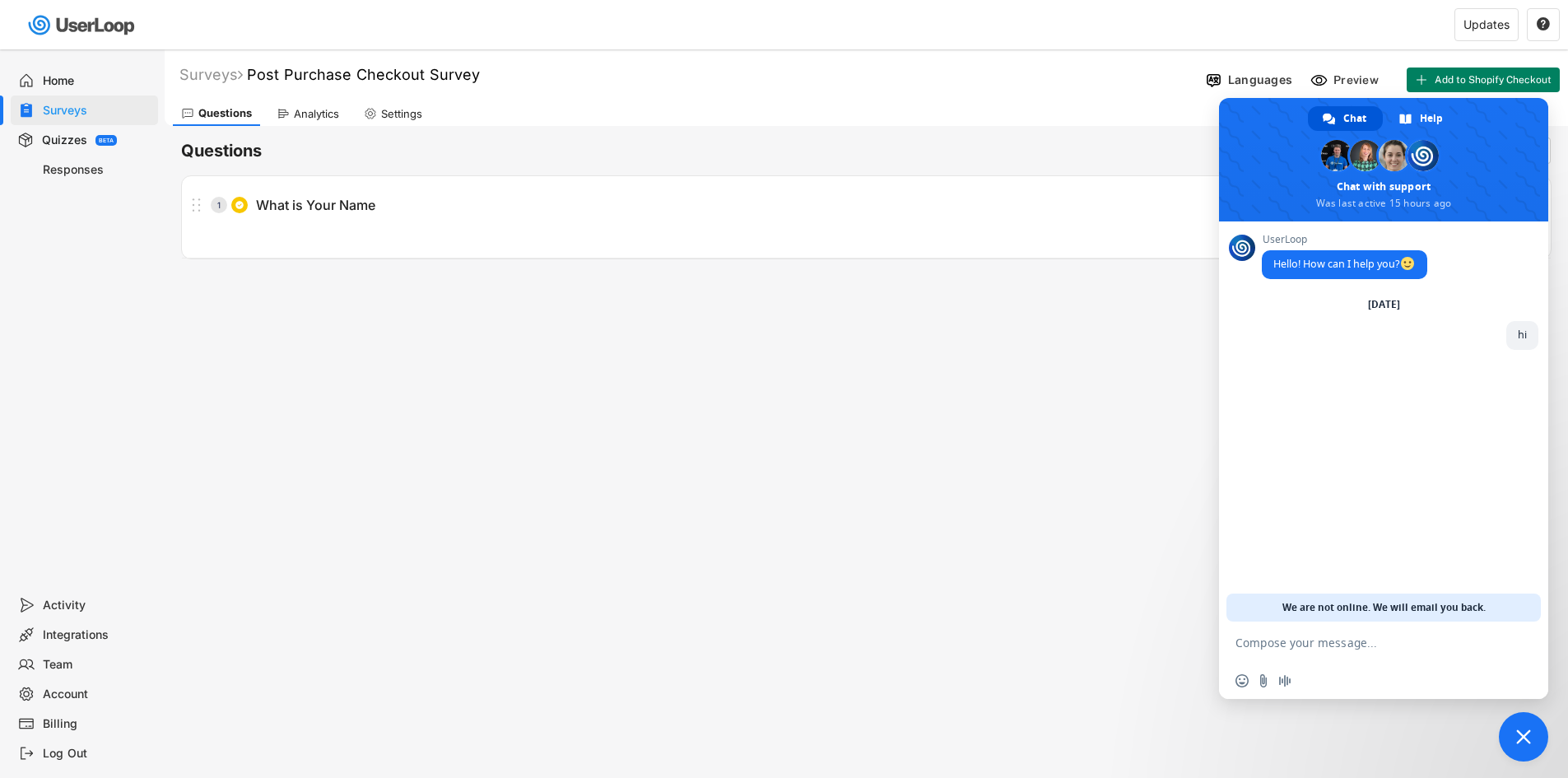
drag, startPoint x: 918, startPoint y: 480, endPoint x: 1027, endPoint y: 415, distance: 126.9
click at [917, 480] on div "Surveys Post Purchase Checkout Survey Languages Preview Add to Shopify Checkout…" at bounding box center [866, 446] width 1403 height 793
click at [1357, 85] on div "Preview" at bounding box center [1359, 80] width 50 height 15
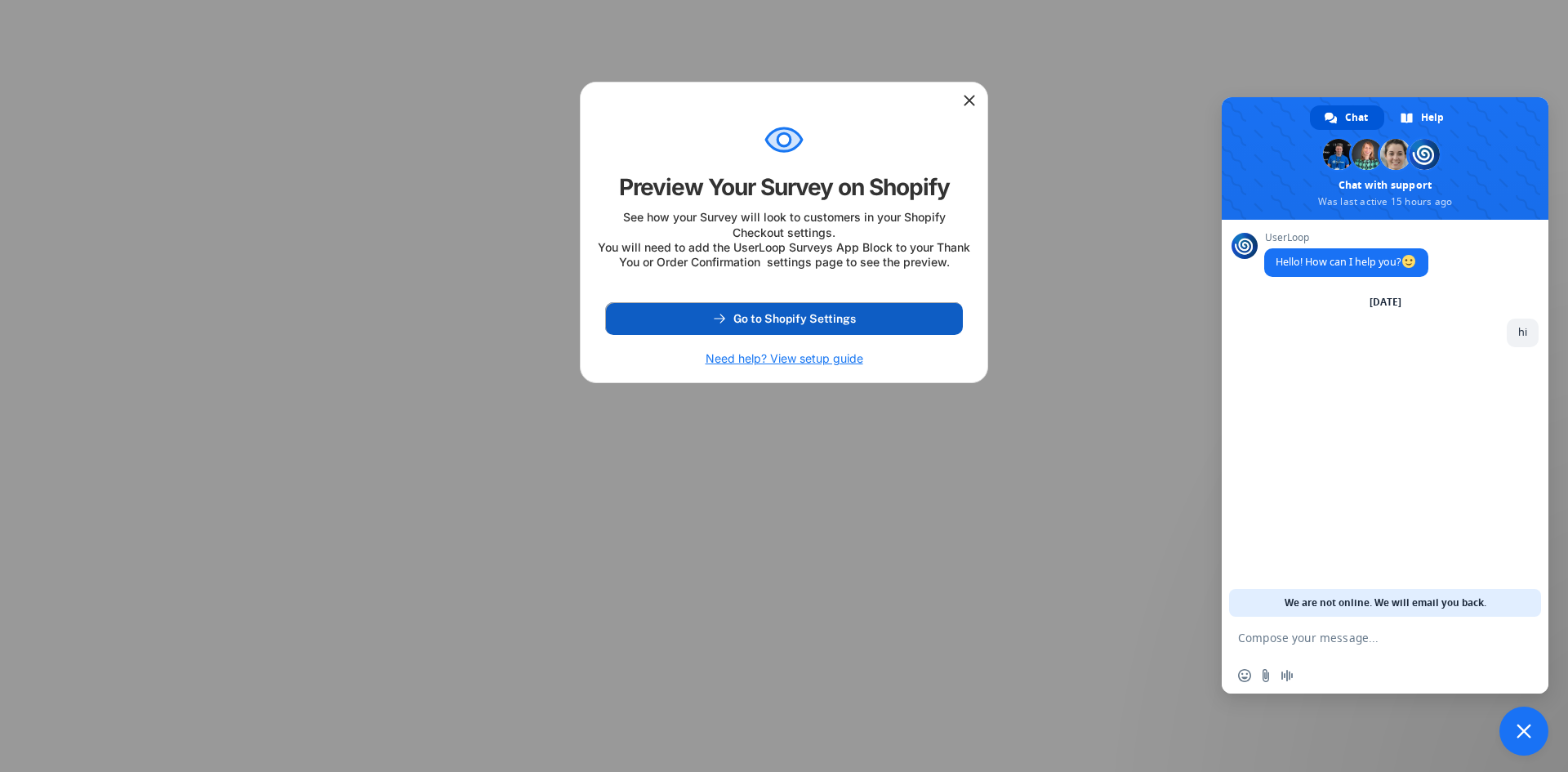
click at [833, 325] on span "Go to Shopify Settings" at bounding box center [795, 319] width 123 height 12
